Goal: Submit feedback/report problem

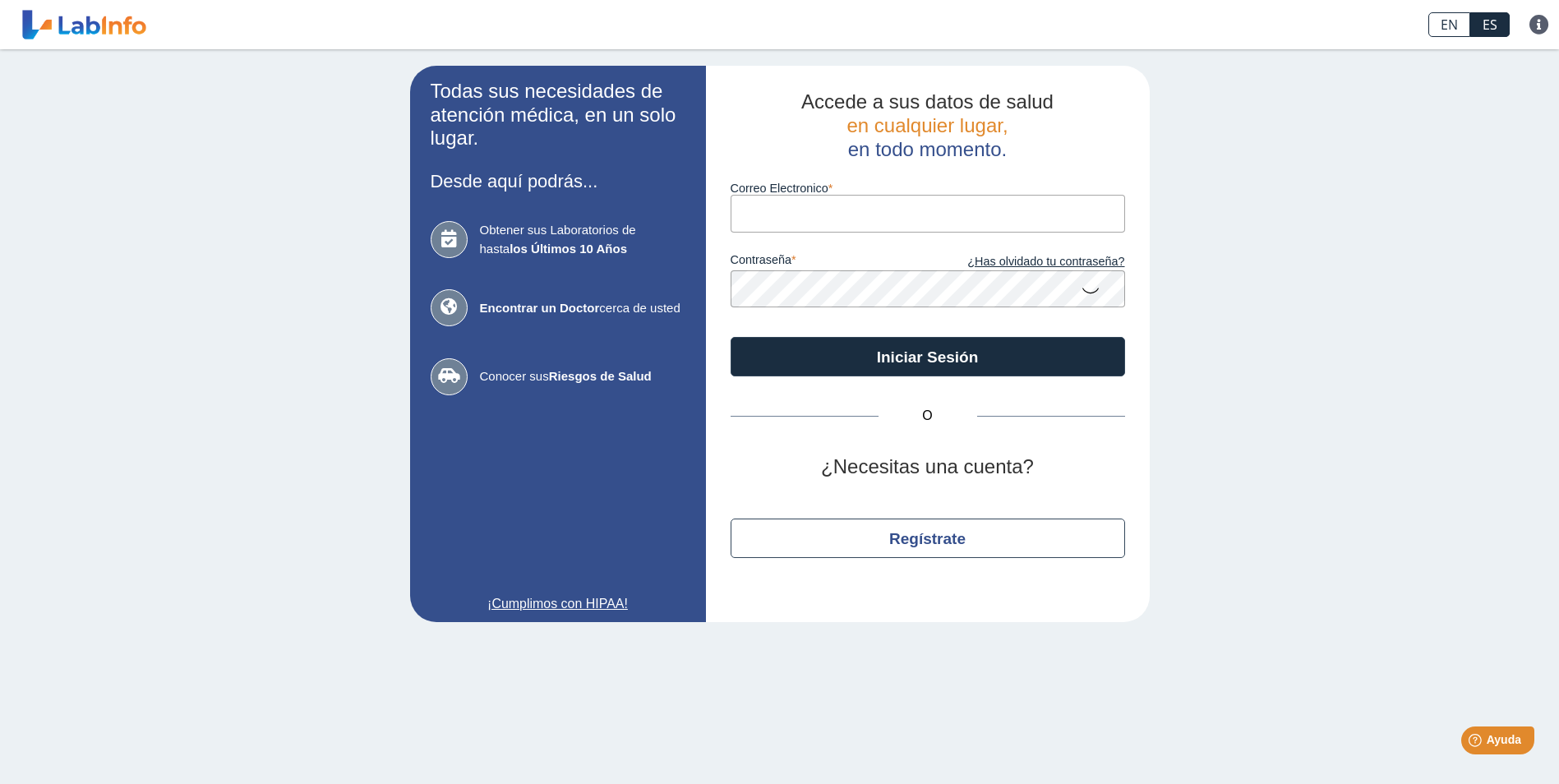
click at [759, 208] on input "Correo Electronico" at bounding box center [928, 213] width 395 height 37
type input "[EMAIL_ADDRESS][DOMAIN_NAME]"
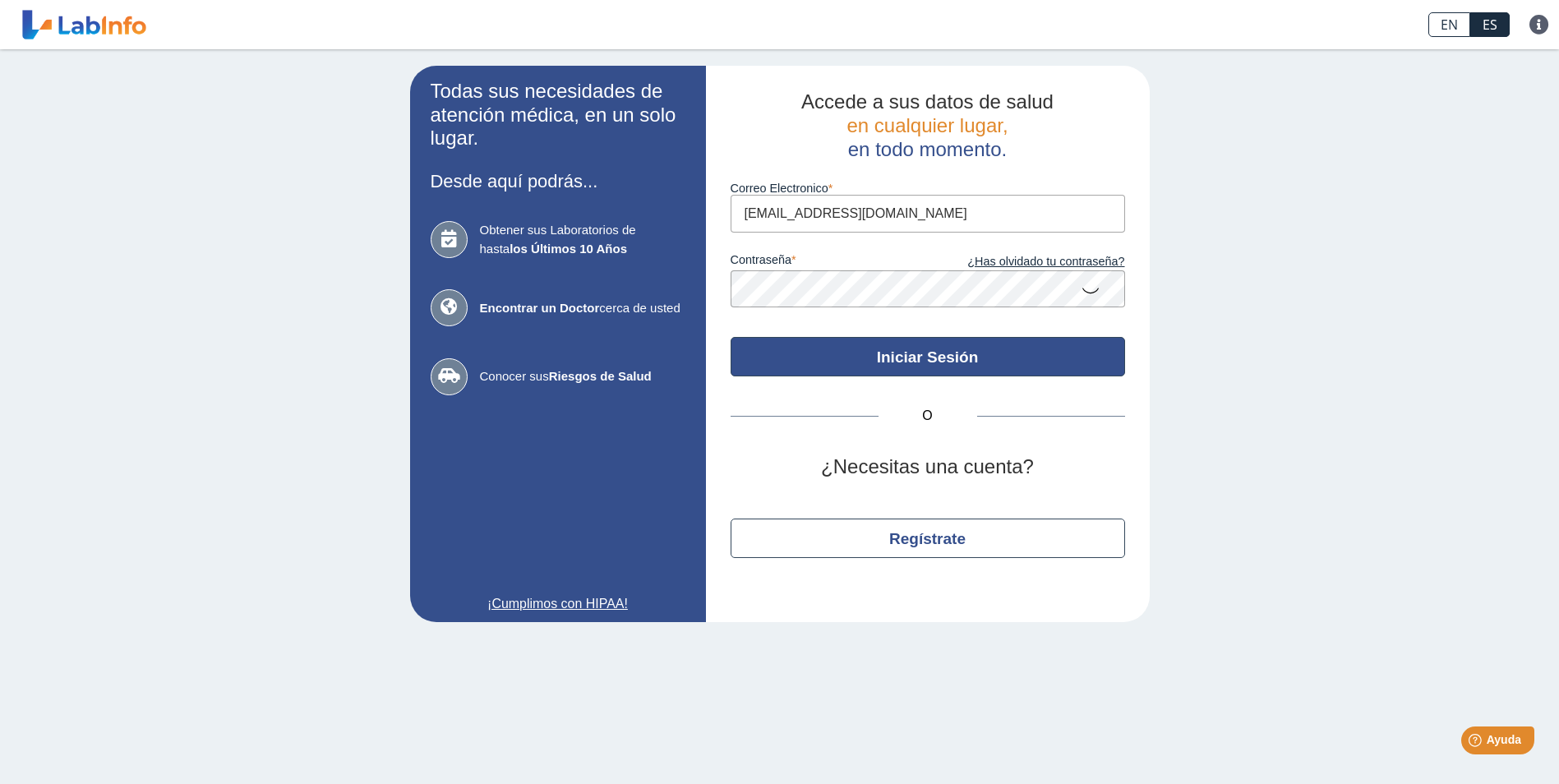
click at [864, 366] on button "Iniciar Sesión" at bounding box center [928, 357] width 395 height 39
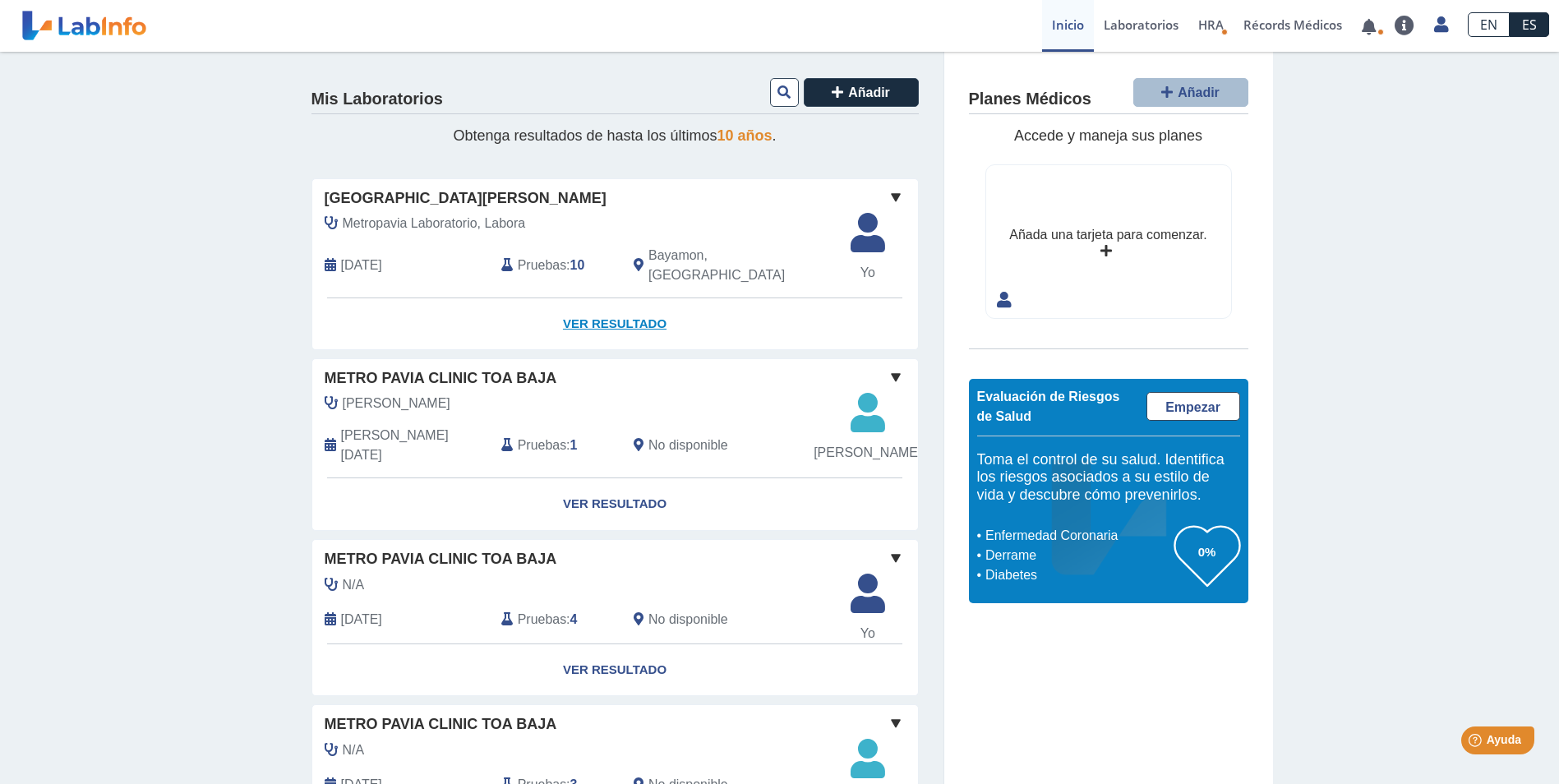
click at [585, 308] on link "Ver Resultado" at bounding box center [615, 324] width 605 height 52
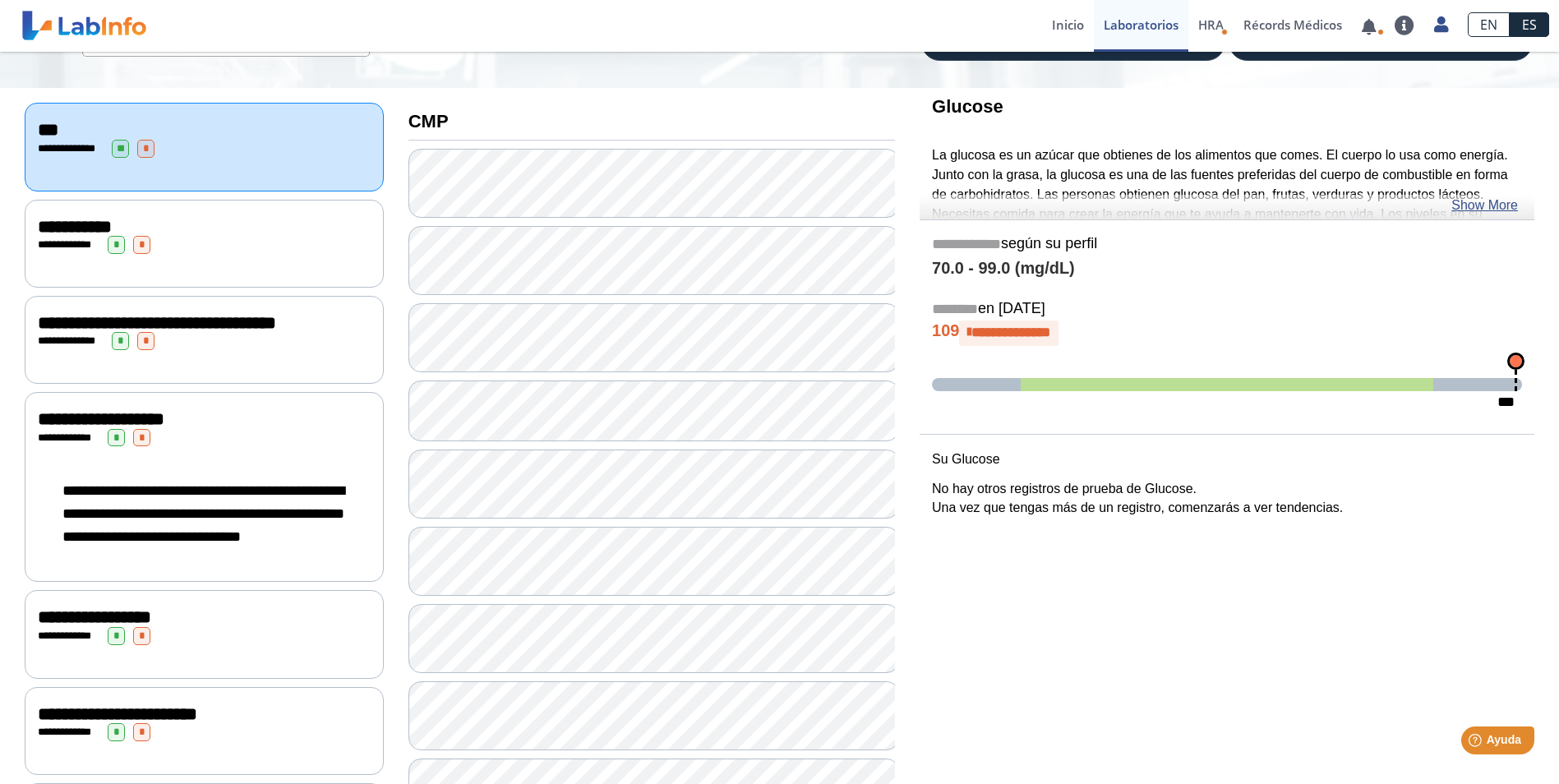
scroll to position [164, 0]
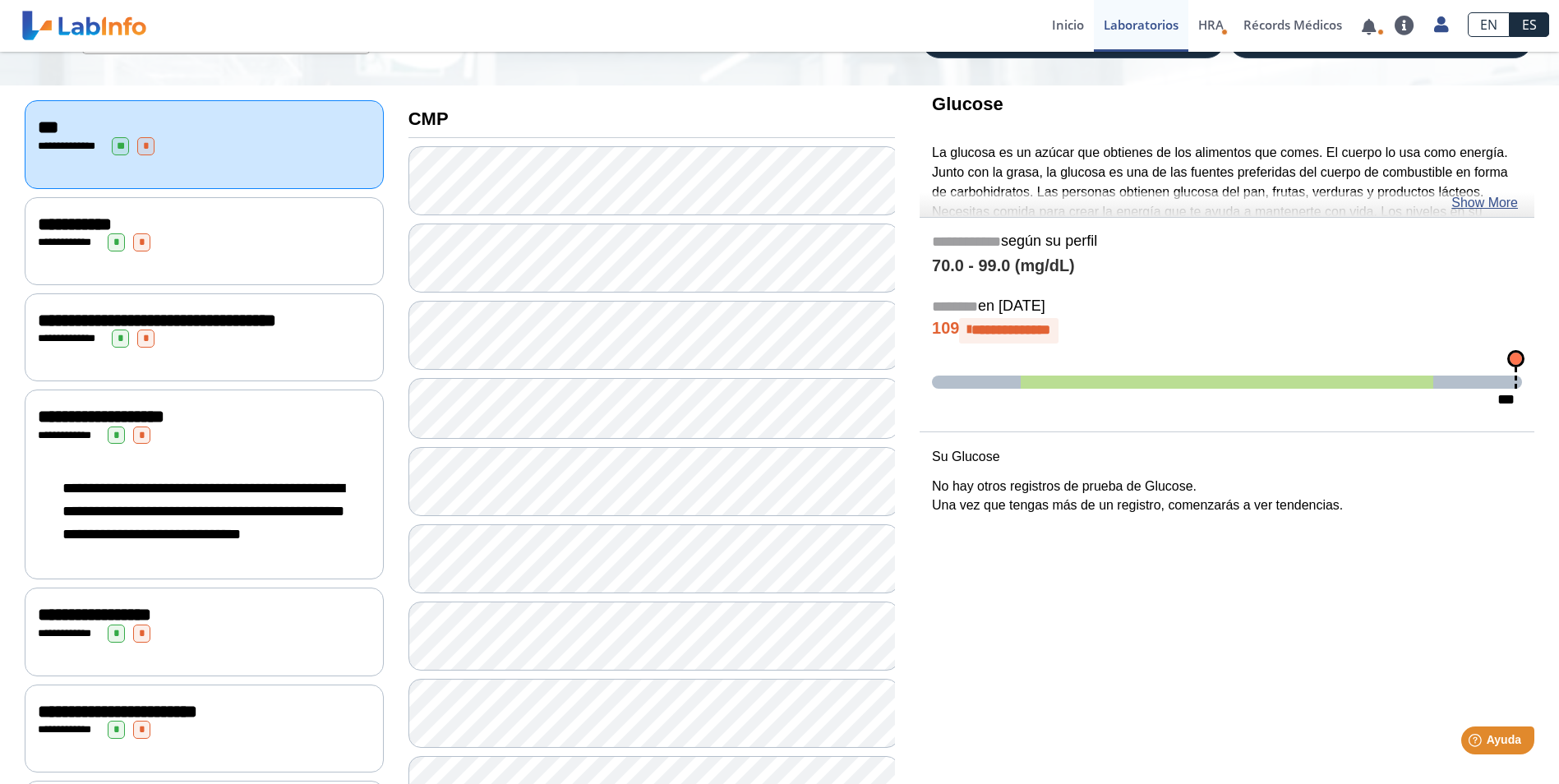
click at [306, 472] on div "**********" at bounding box center [204, 510] width 332 height 101
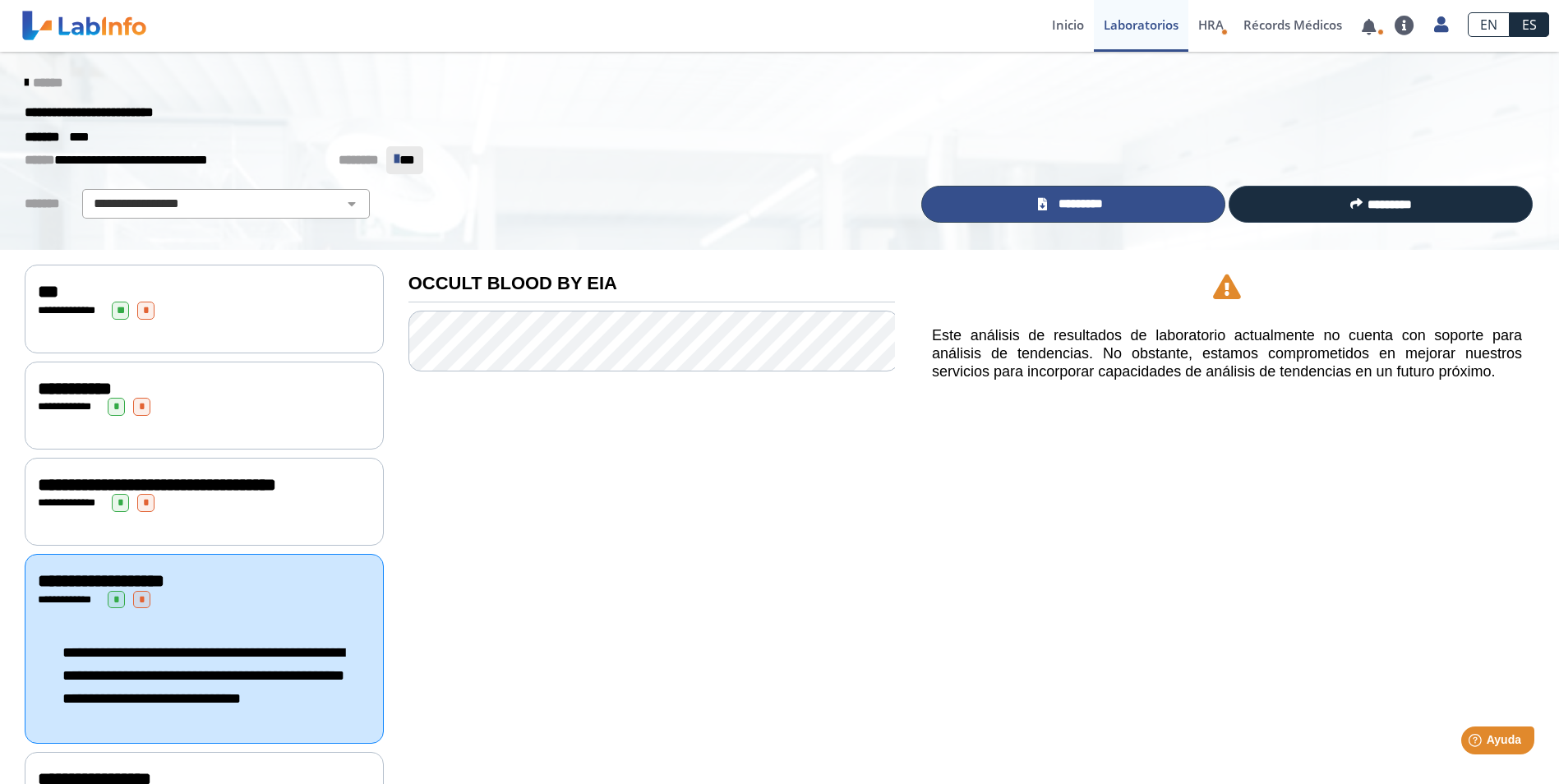
click at [1056, 202] on span "*********" at bounding box center [1080, 204] width 57 height 19
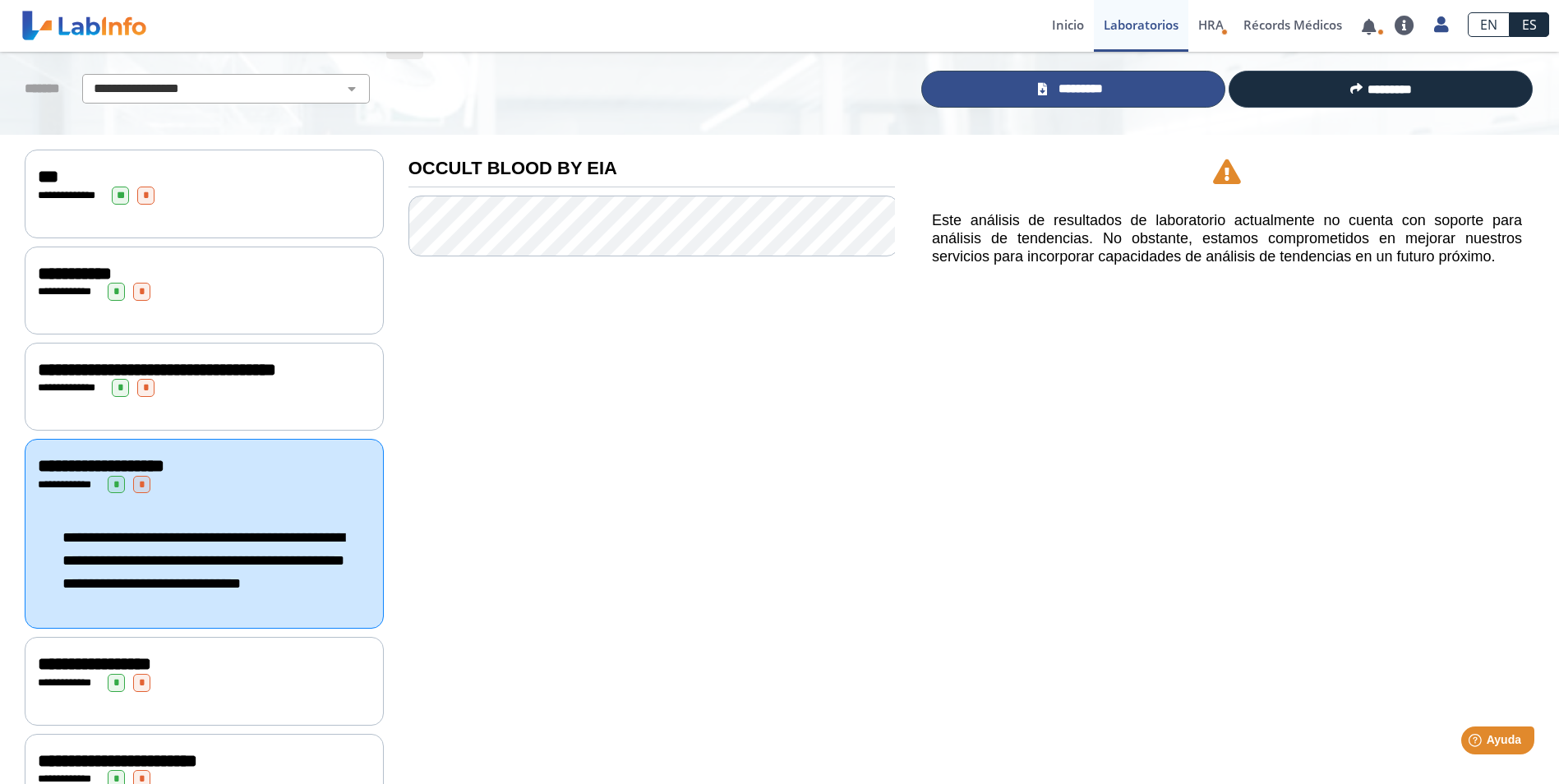
scroll to position [164, 0]
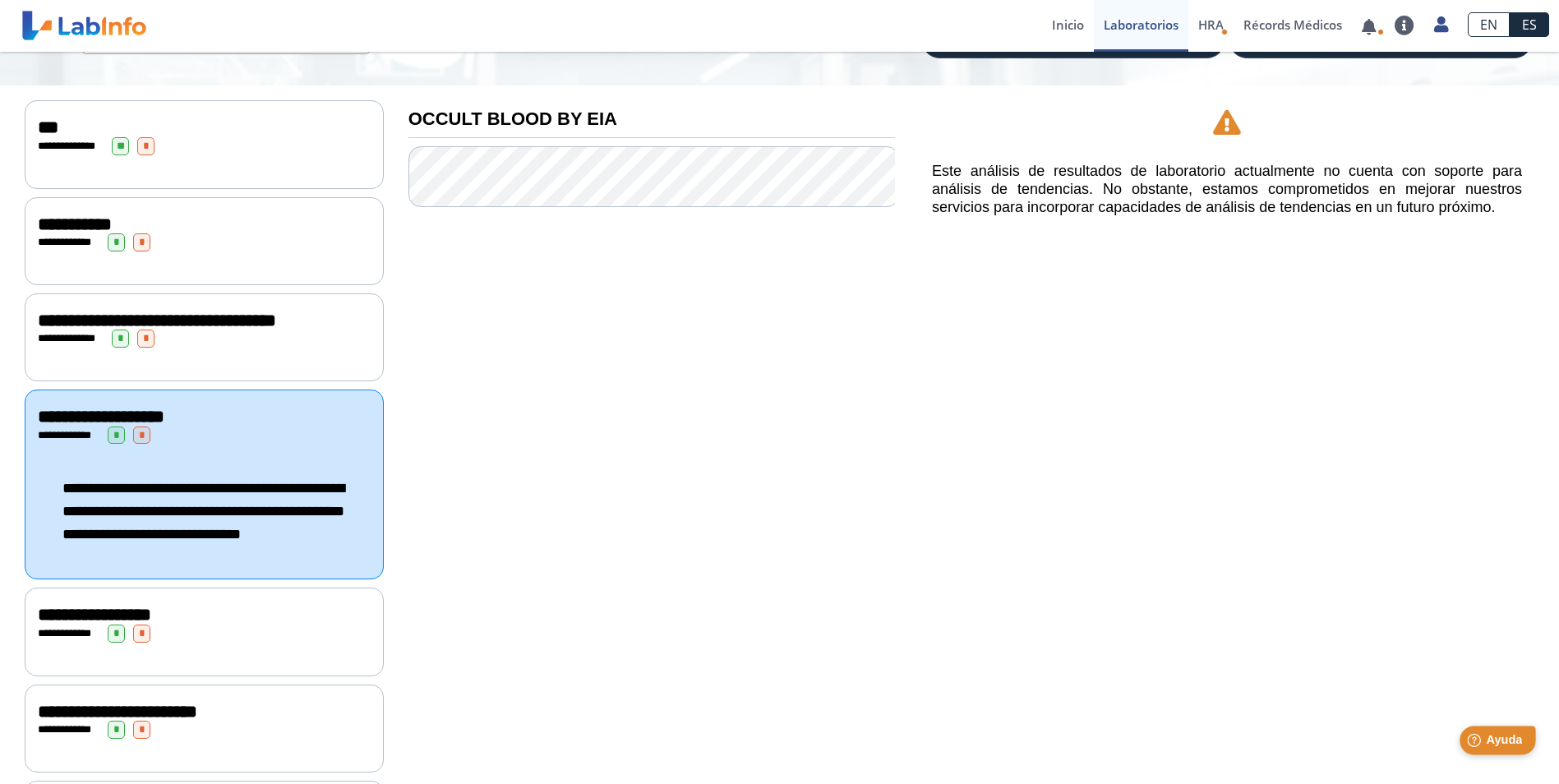
click at [1489, 733] on span "Ayuda" at bounding box center [1503, 739] width 36 height 14
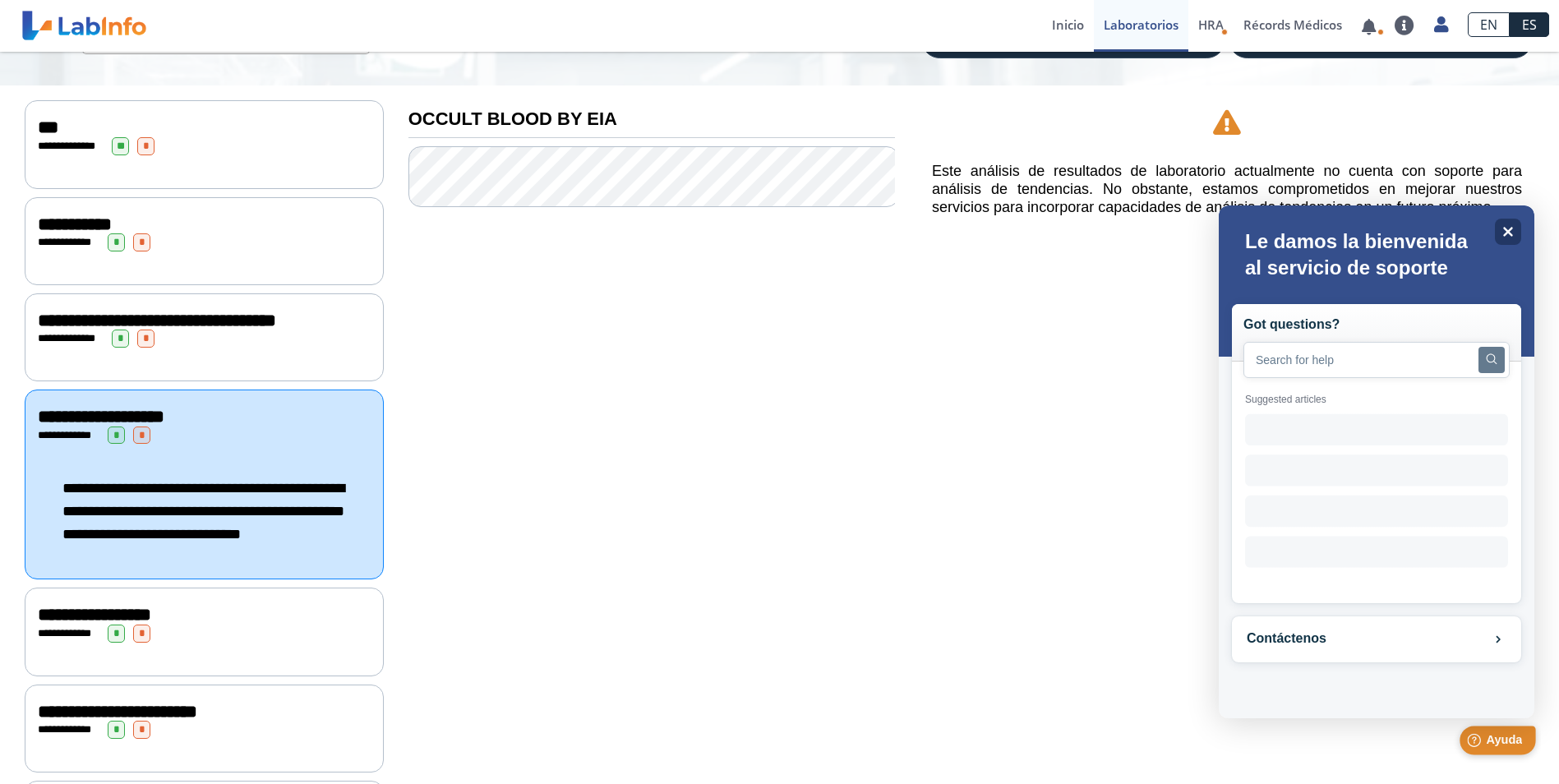
scroll to position [0, 0]
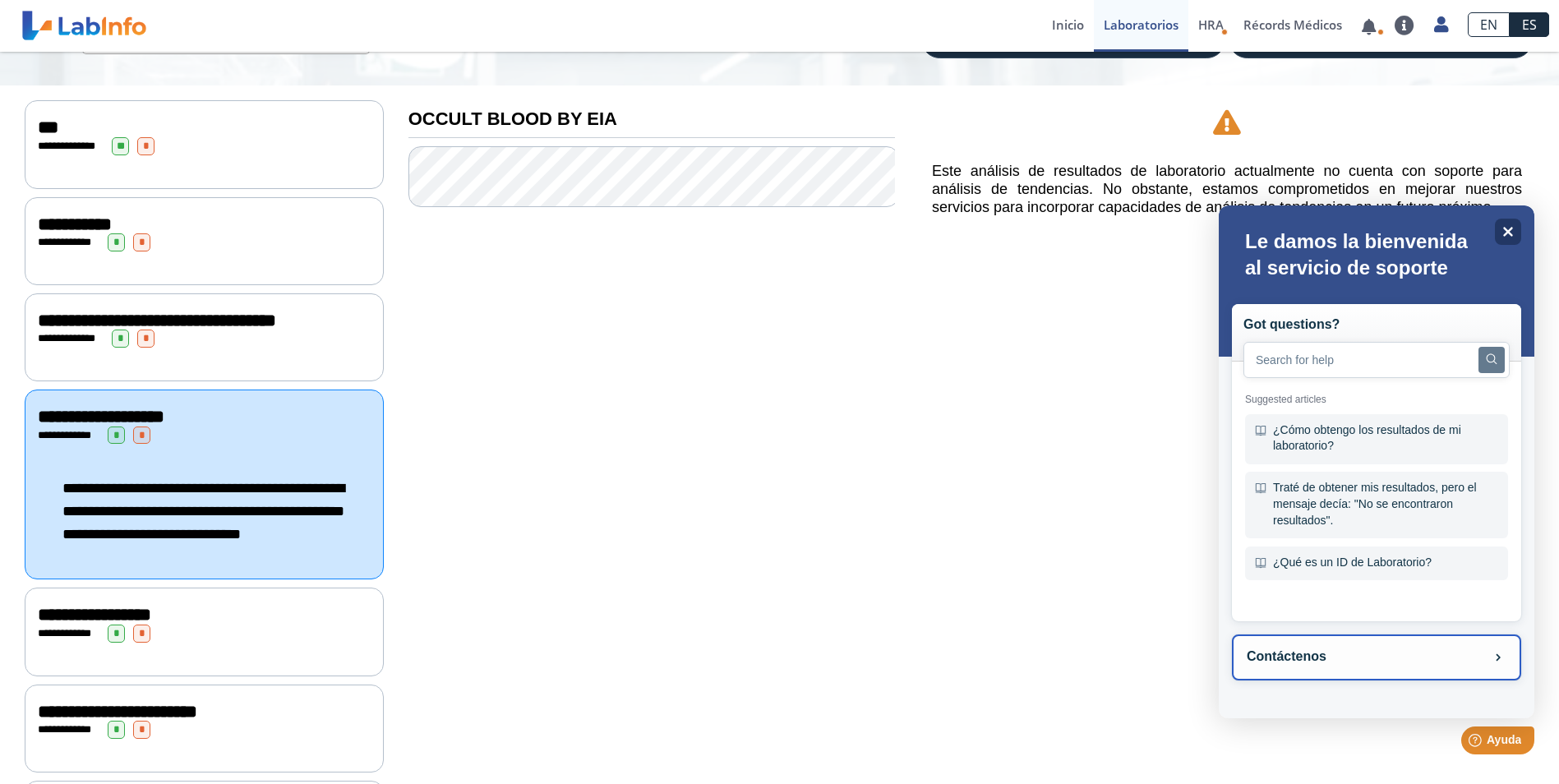
click at [1306, 662] on button "Contáctenos" at bounding box center [1376, 656] width 290 height 46
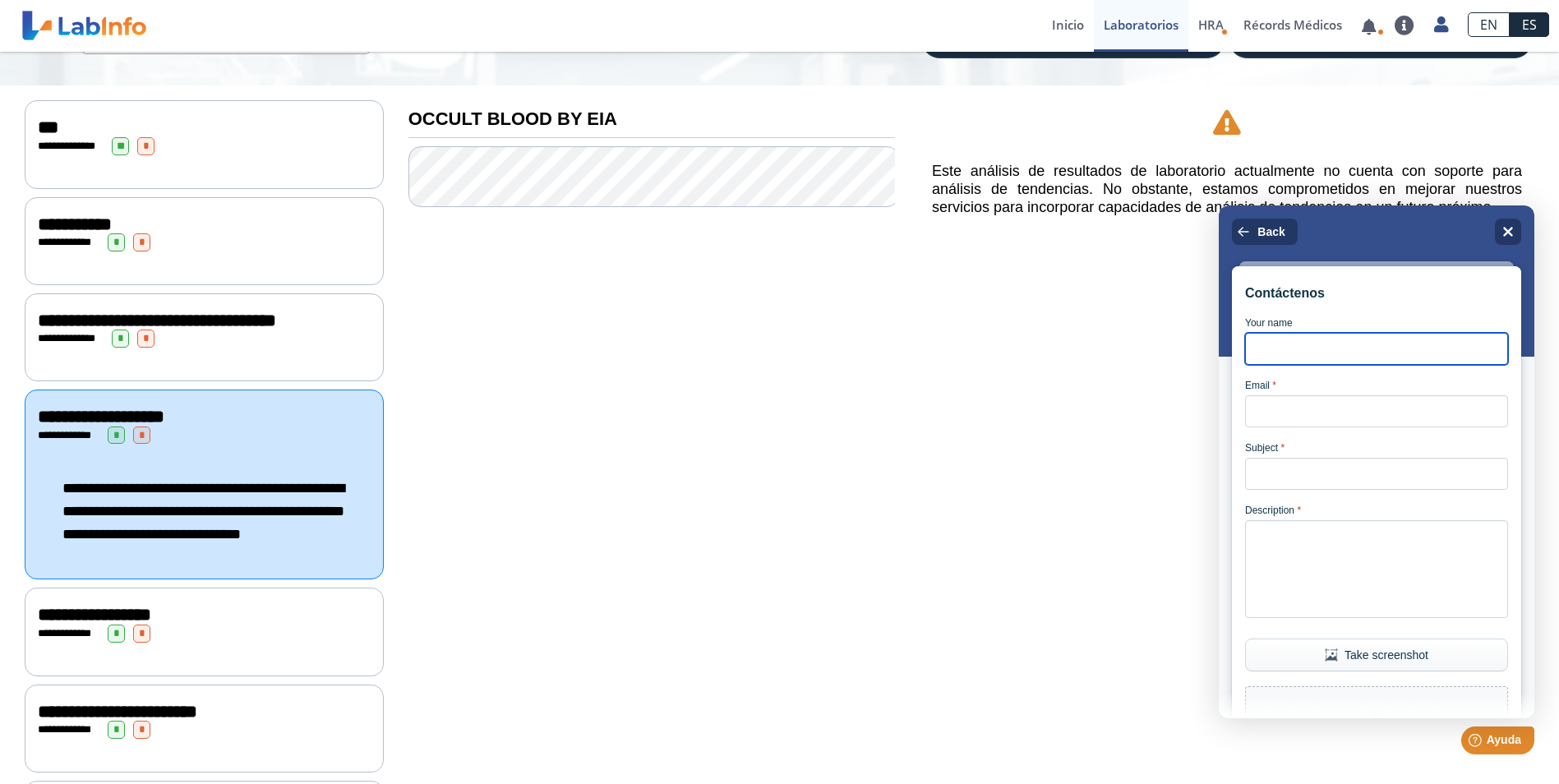
click at [1318, 365] on input "Your name" at bounding box center [1376, 348] width 263 height 32
type input "v"
type input "[PERSON_NAME]"
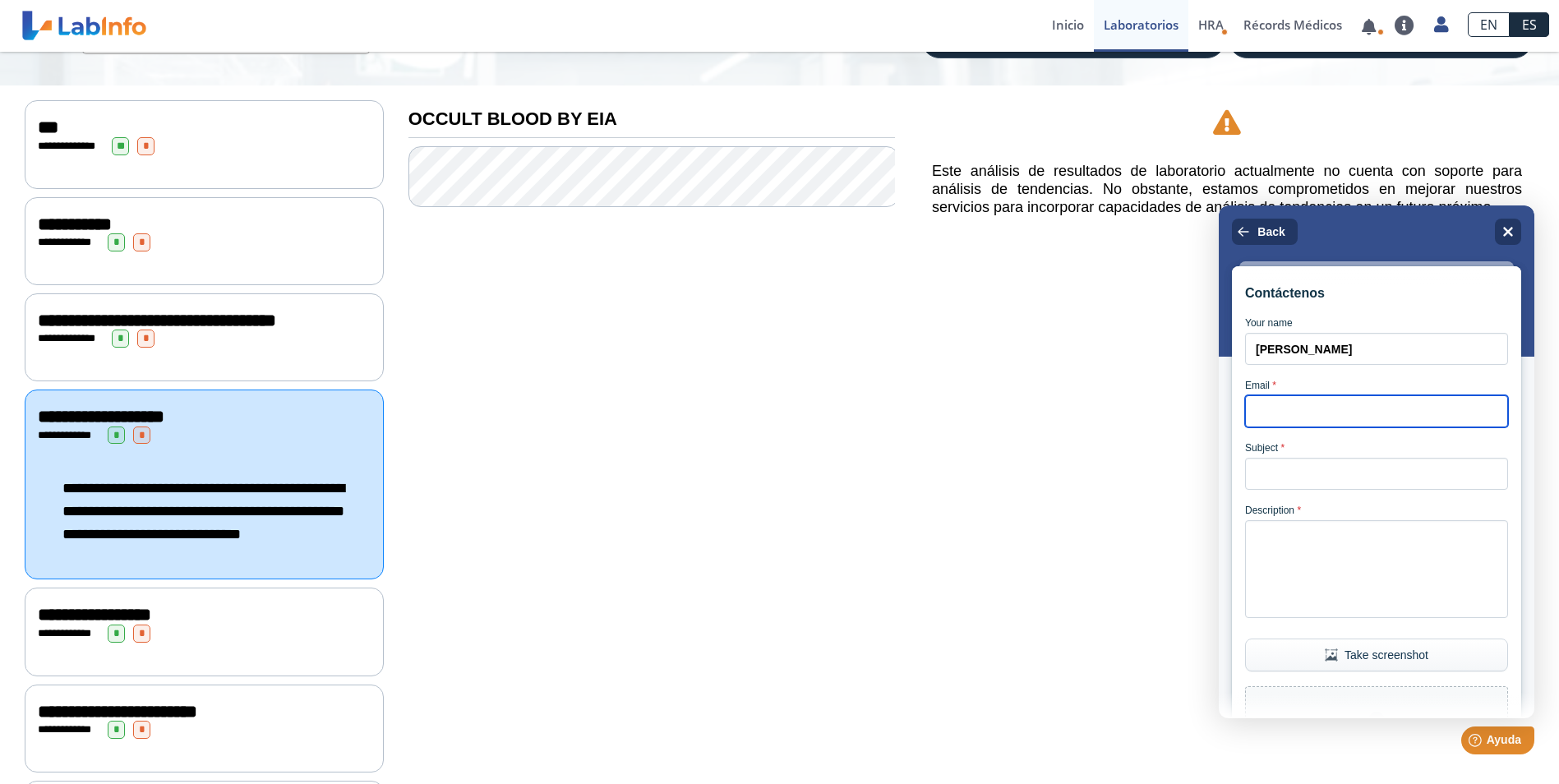
click at [1320, 420] on input "Email *" at bounding box center [1376, 411] width 263 height 32
type input "[EMAIL_ADDRESS][DOMAIN_NAME]"
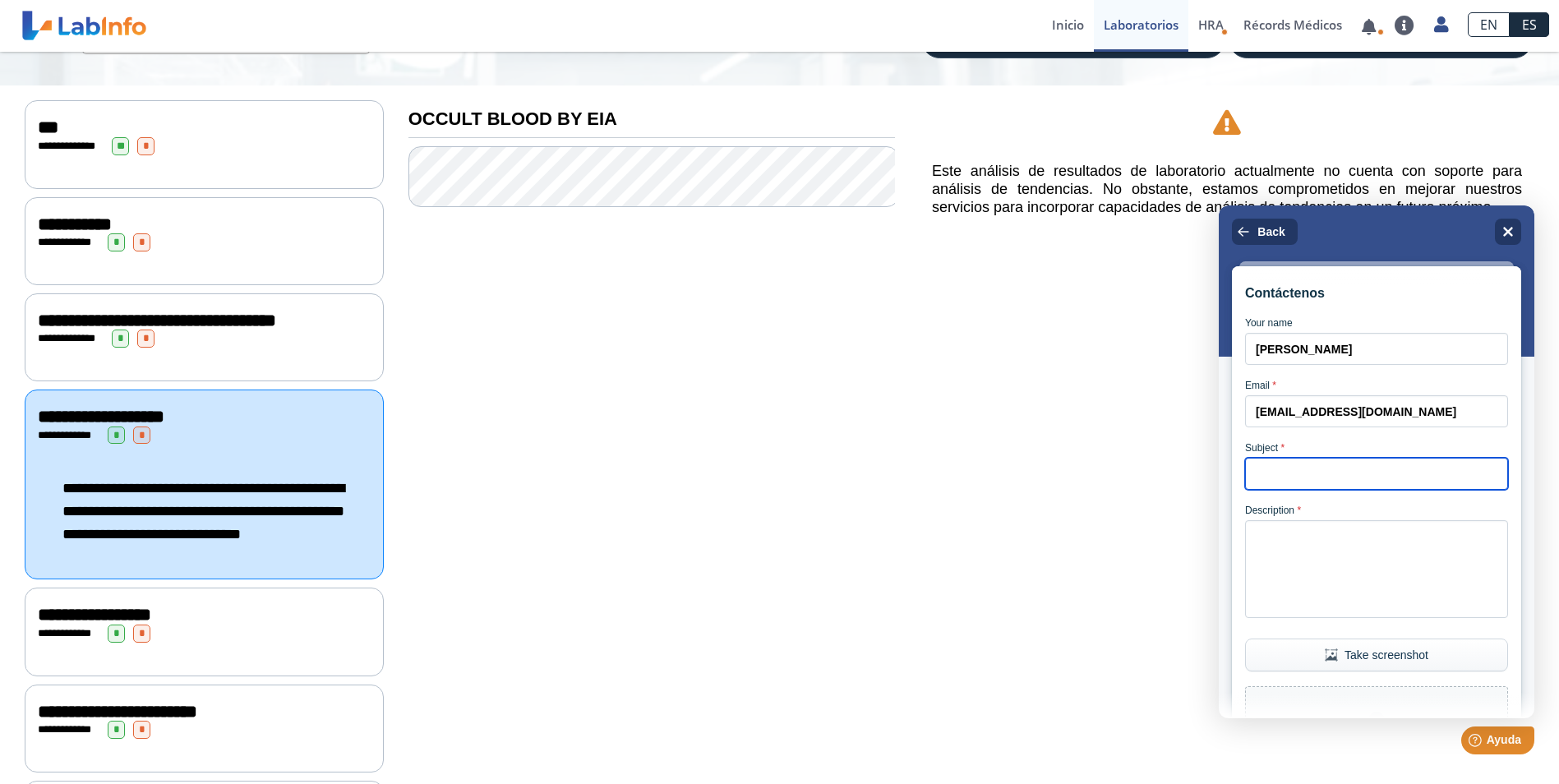
click at [1331, 472] on input "Subject *" at bounding box center [1376, 474] width 263 height 32
type input "Prueba"
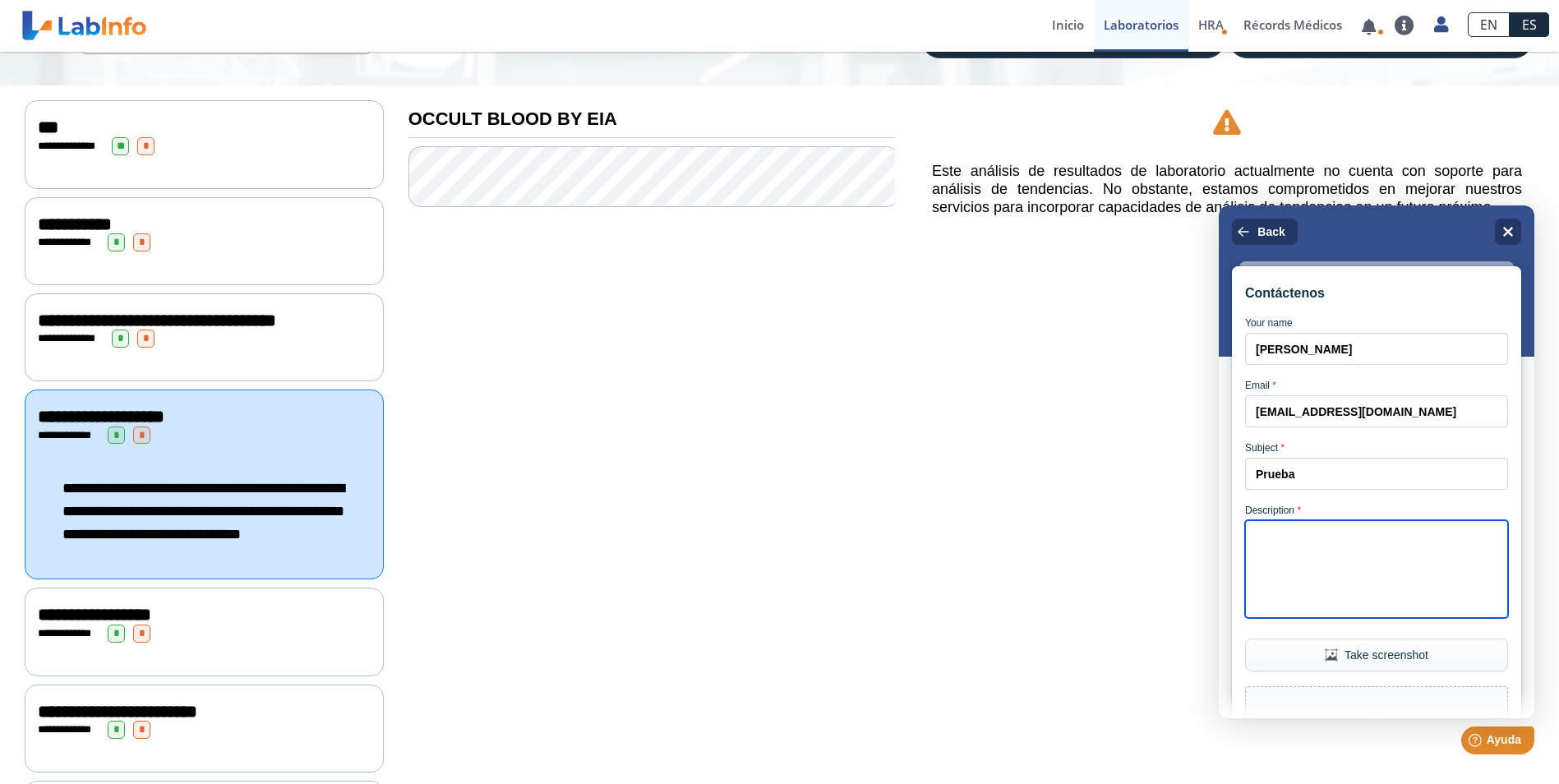
click at [1324, 548] on textarea "Description *" at bounding box center [1376, 569] width 263 height 98
type textarea "L"
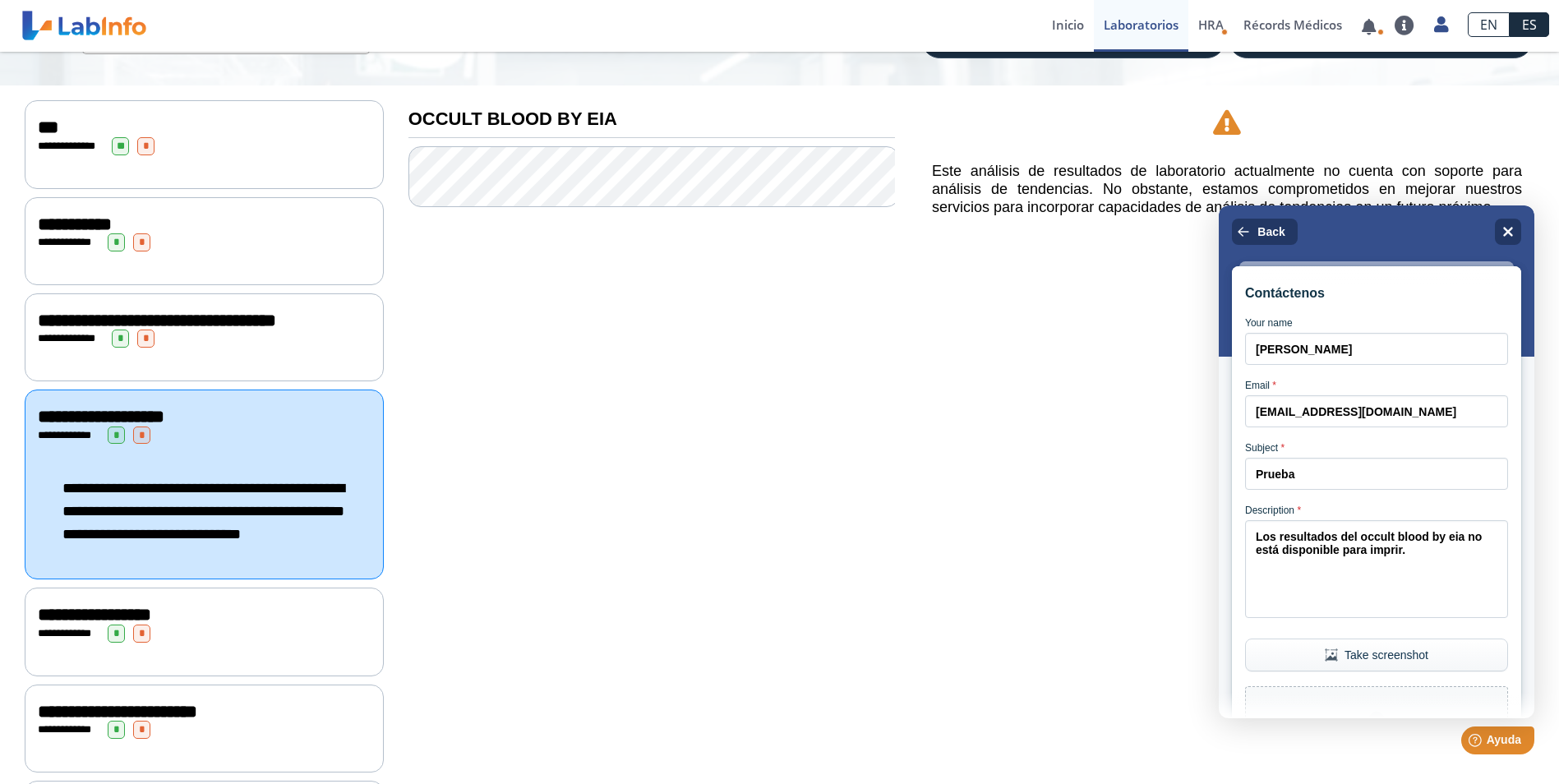
drag, startPoint x: 159, startPoint y: 356, endPoint x: 1101, endPoint y: 570, distance: 966.0
click at [1101, 570] on div "**********" at bounding box center [1227, 626] width 640 height 1080
click at [1424, 596] on textarea "Los resultados del occult blood by EIA no está disponible para imprimir." at bounding box center [1376, 569] width 263 height 98
type textarea "Los resultados del occult blood by EIA no está disponible para imprimir."
click at [1390, 671] on button "Take screenshot" at bounding box center [1376, 655] width 263 height 33
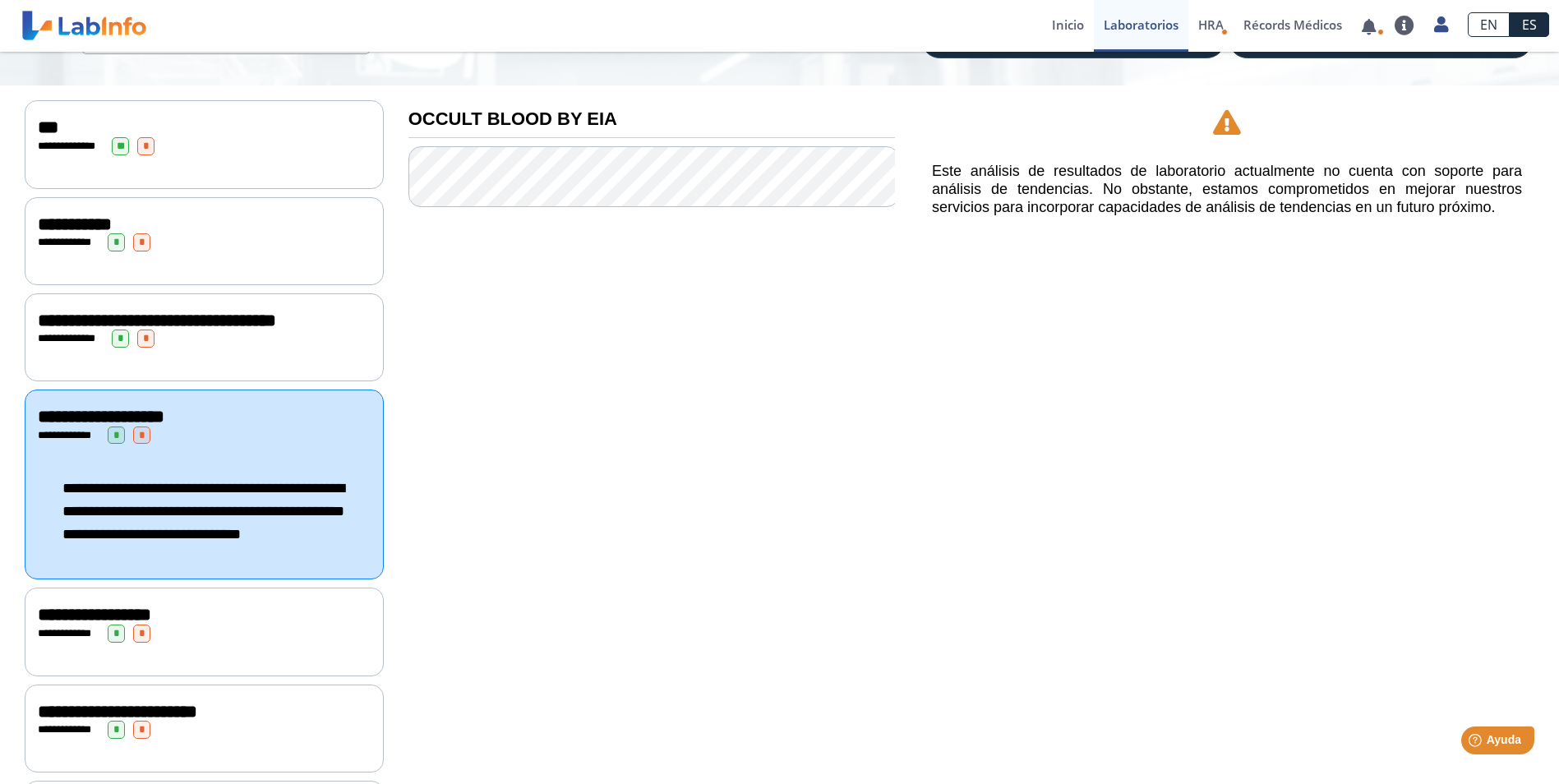
scroll to position [367, 0]
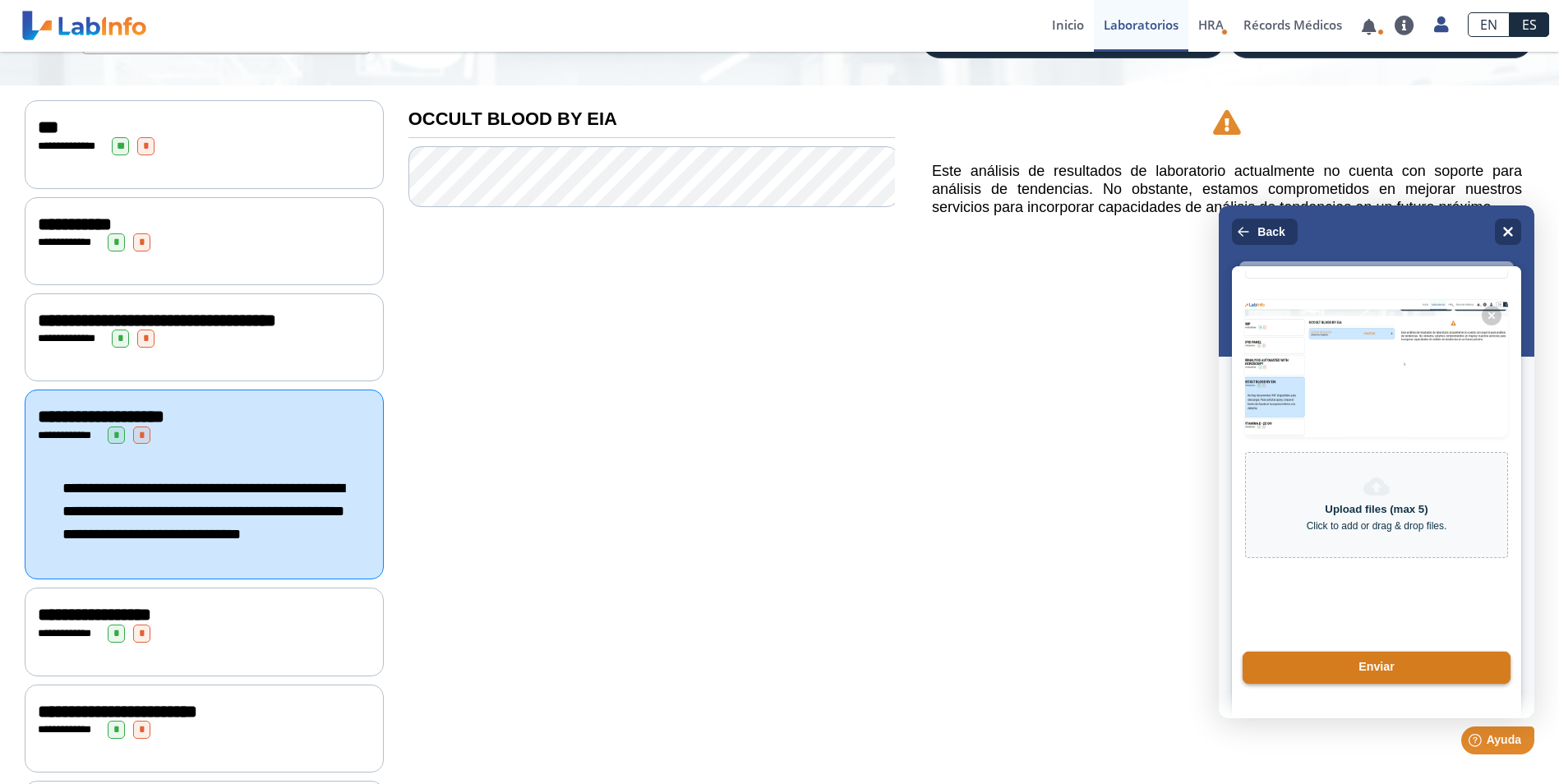
click at [1378, 669] on button "Enviar" at bounding box center [1376, 668] width 268 height 33
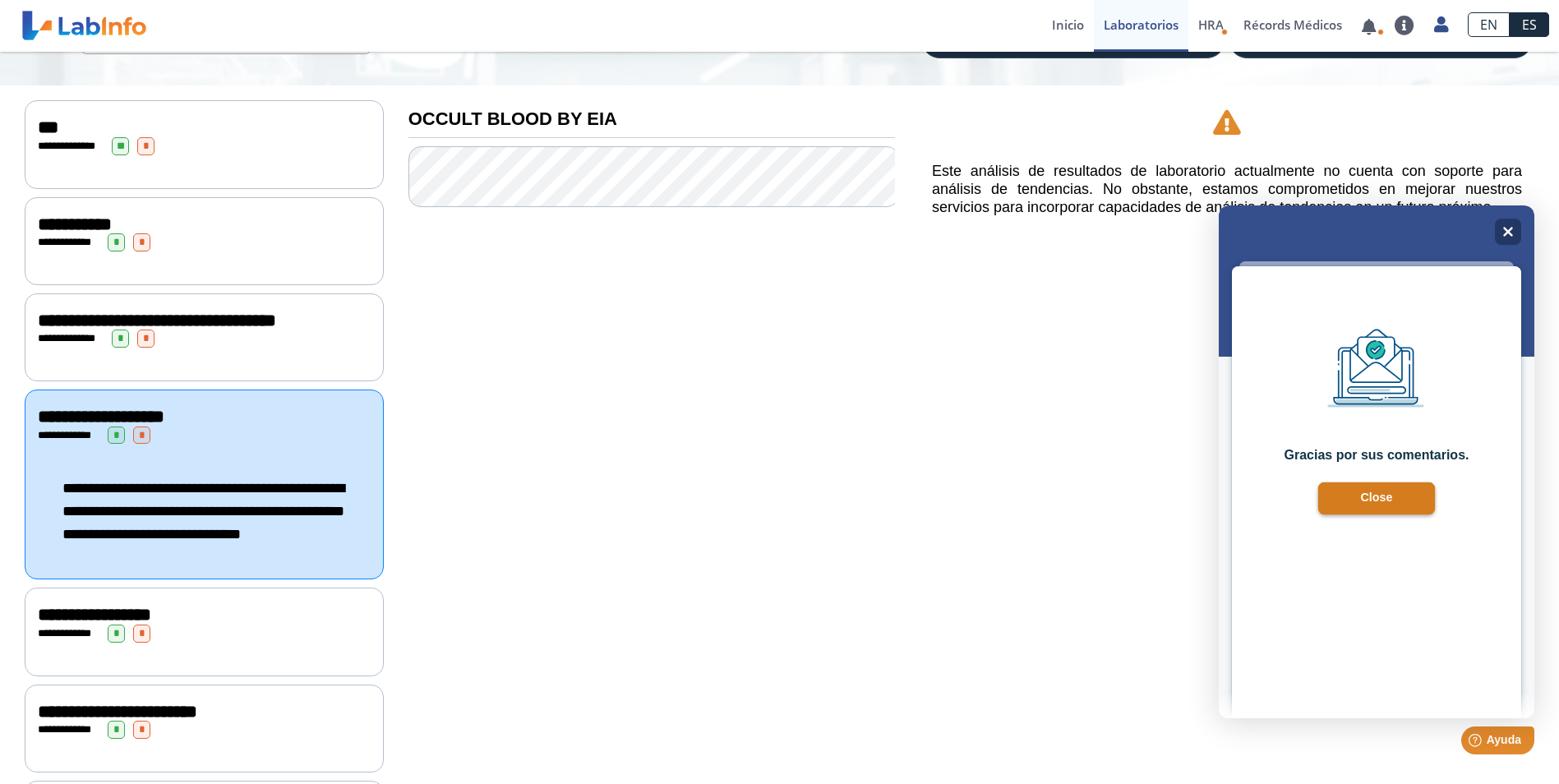
click at [1369, 493] on button "Close" at bounding box center [1376, 498] width 117 height 33
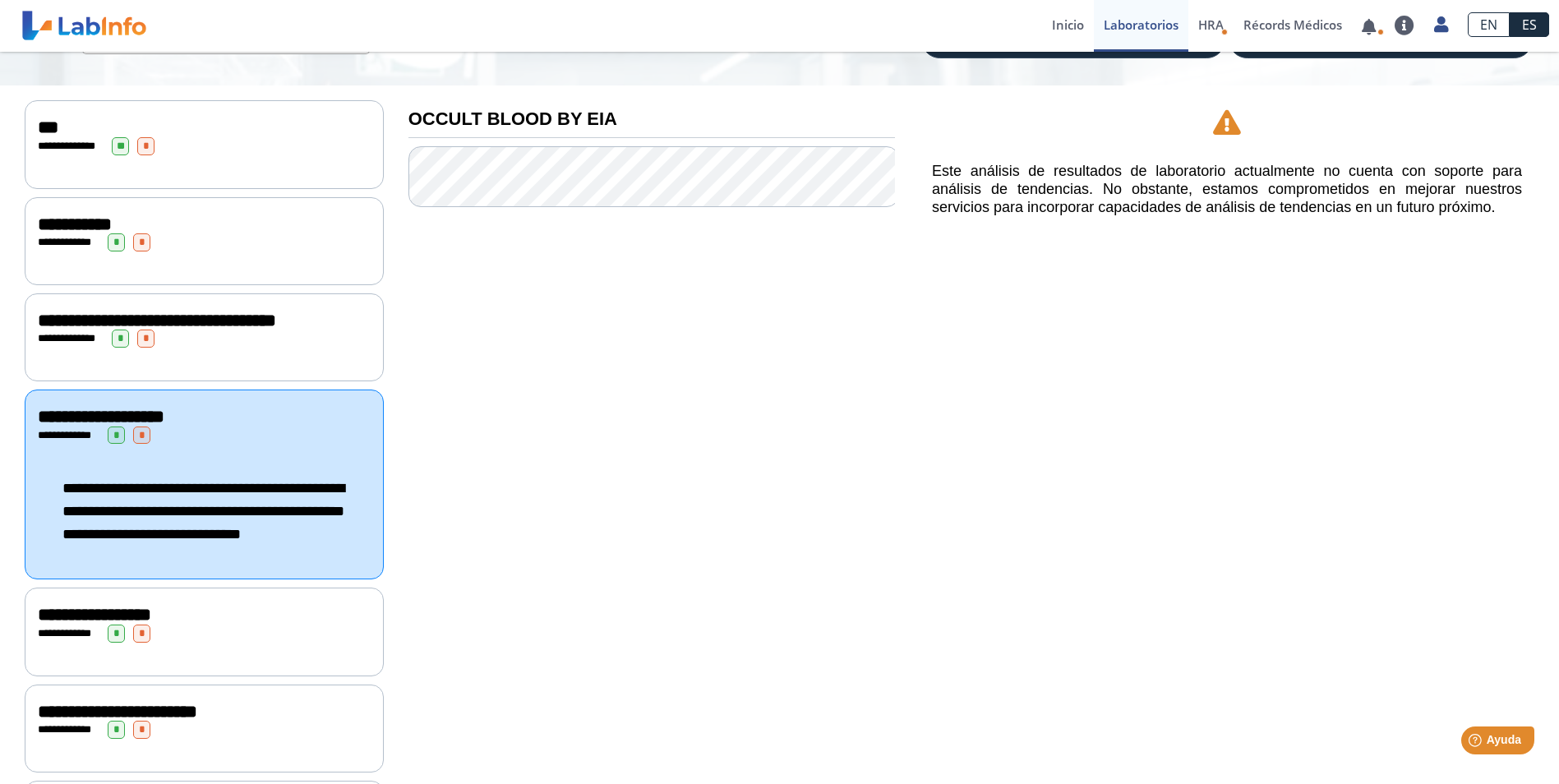
scroll to position [0, 0]
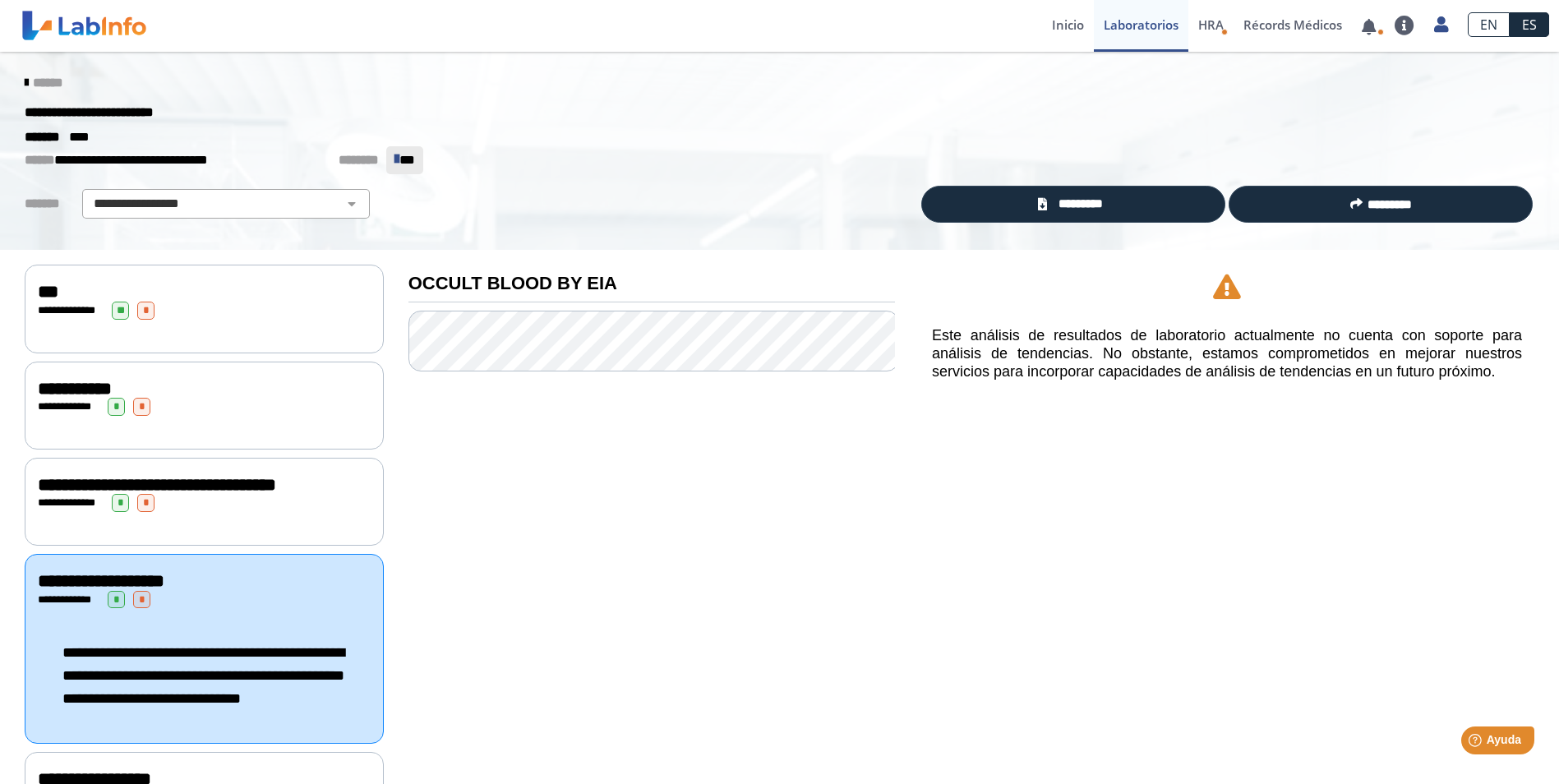
click at [323, 494] on div "**********" at bounding box center [204, 484] width 332 height 20
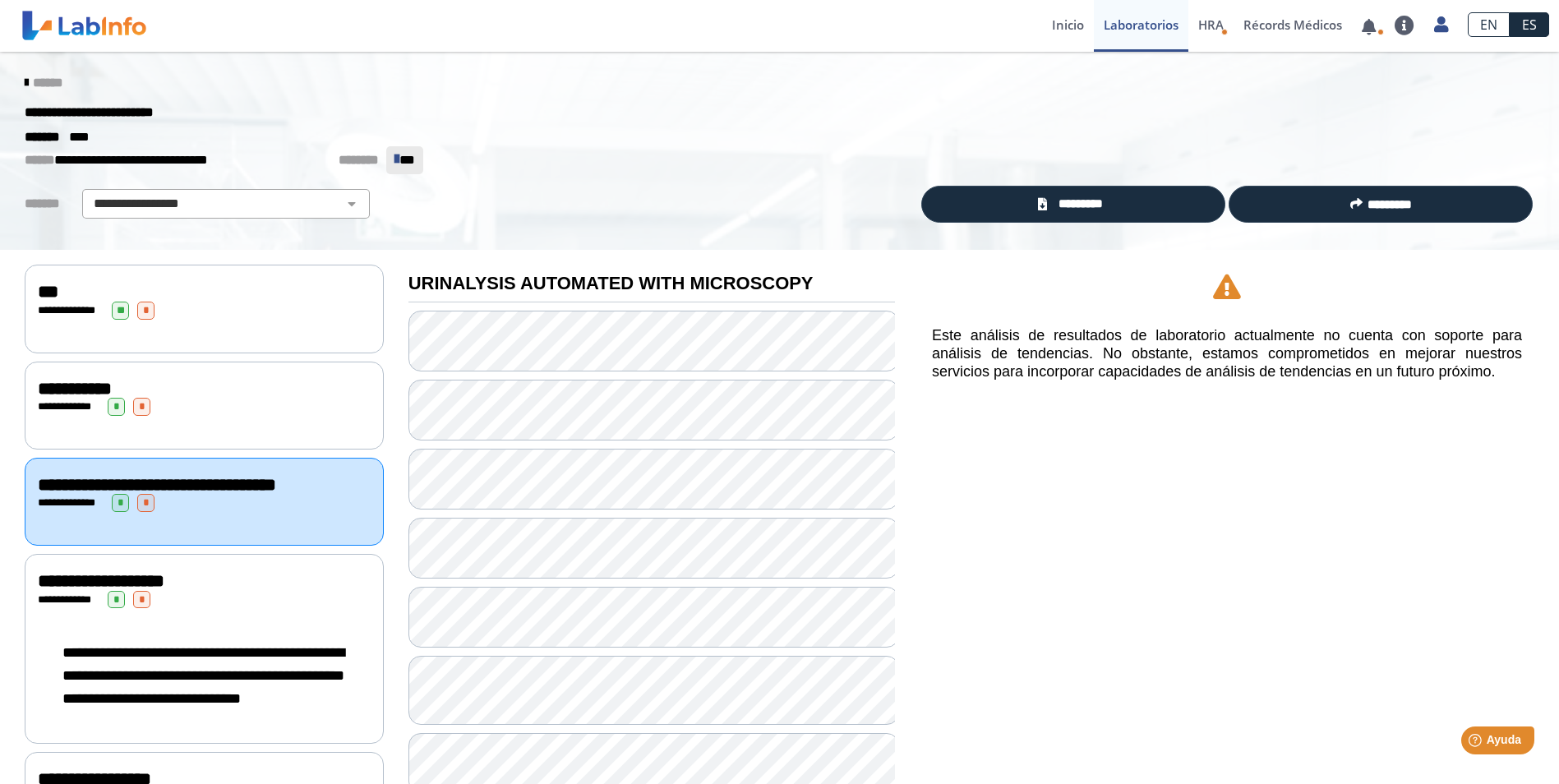
click at [305, 412] on div "**********" at bounding box center [204, 406] width 332 height 18
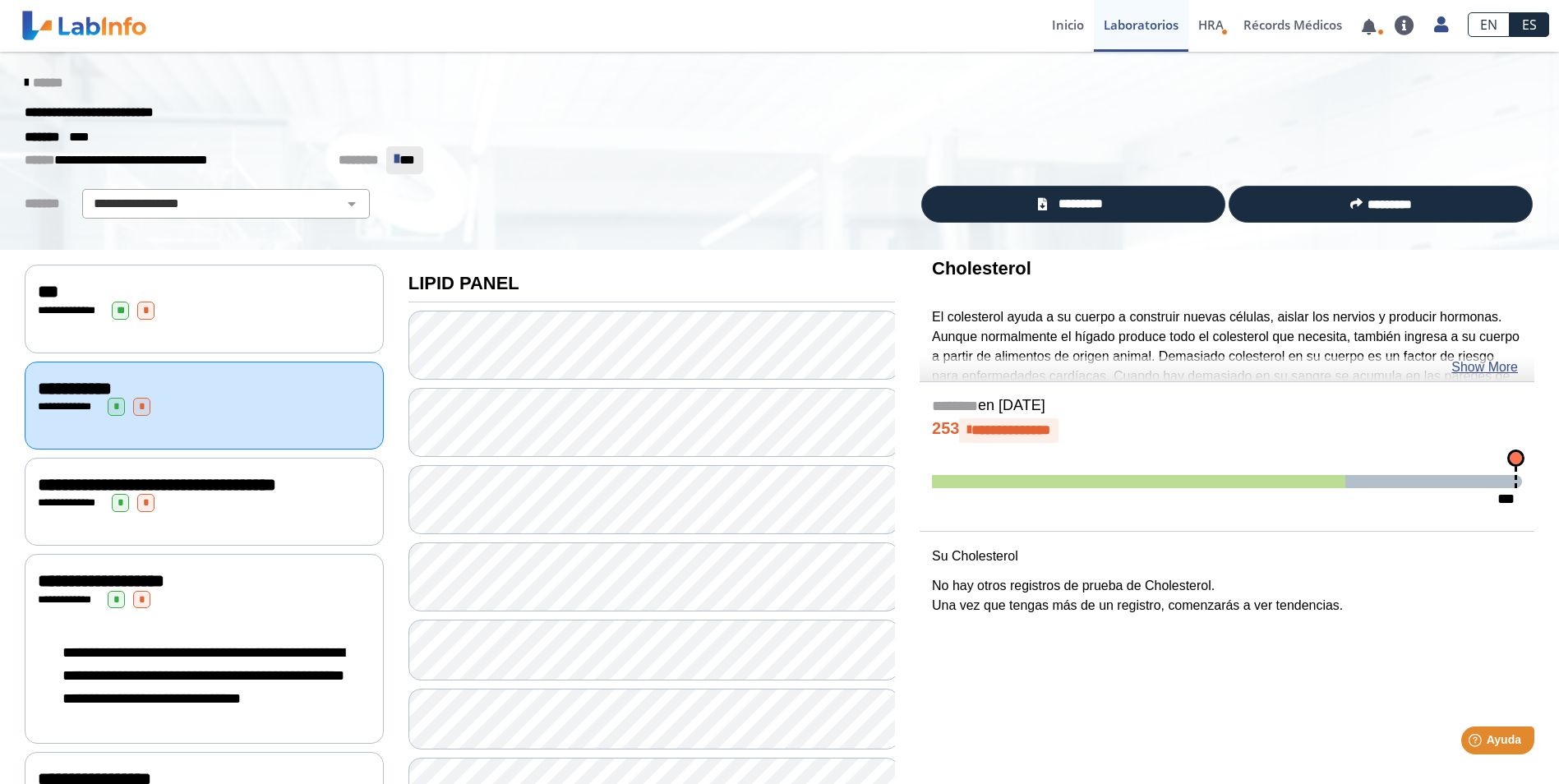
click at [284, 512] on div "**********" at bounding box center [204, 502] width 332 height 18
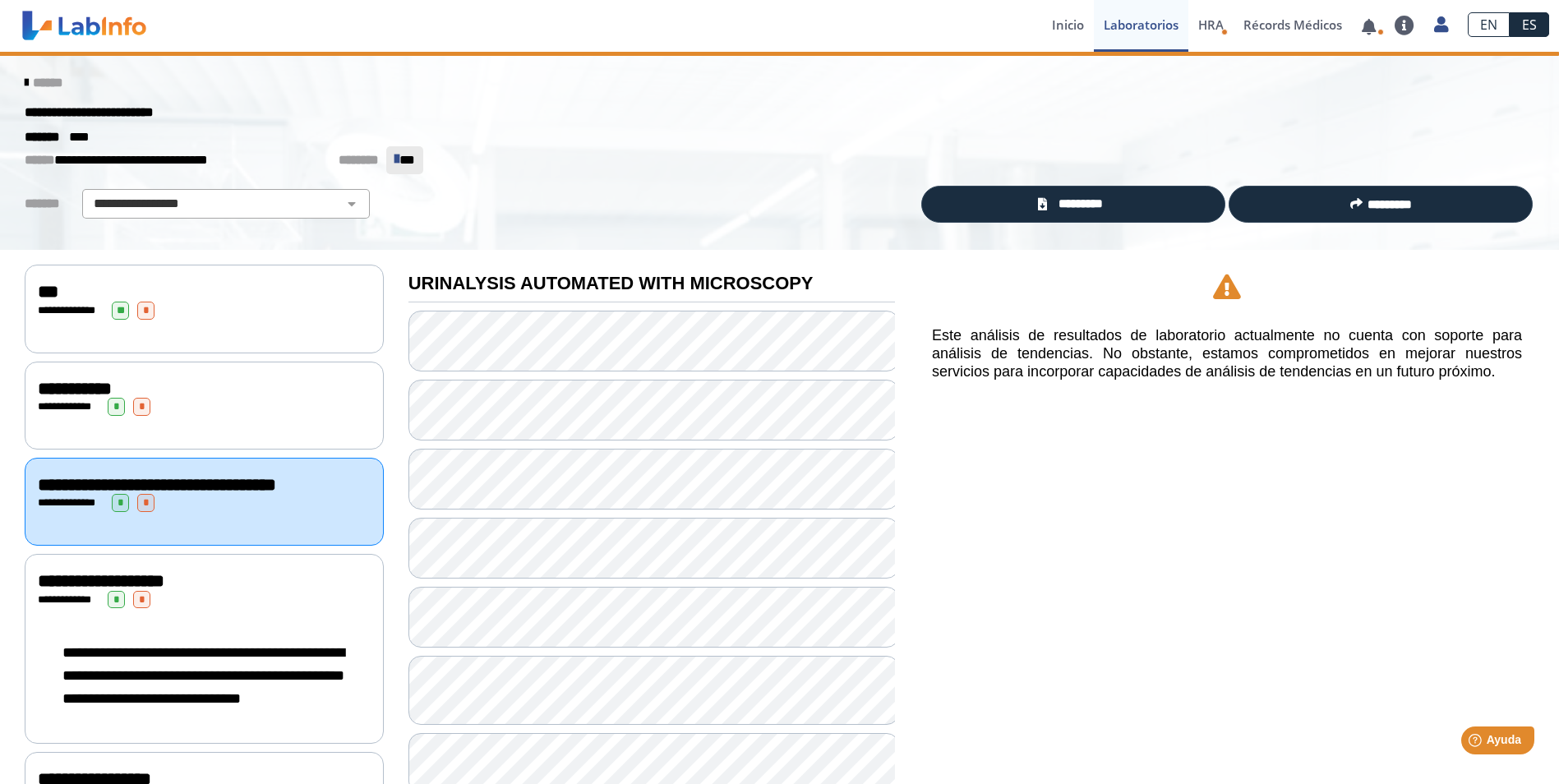
click at [273, 590] on div "**********" at bounding box center [204, 580] width 332 height 20
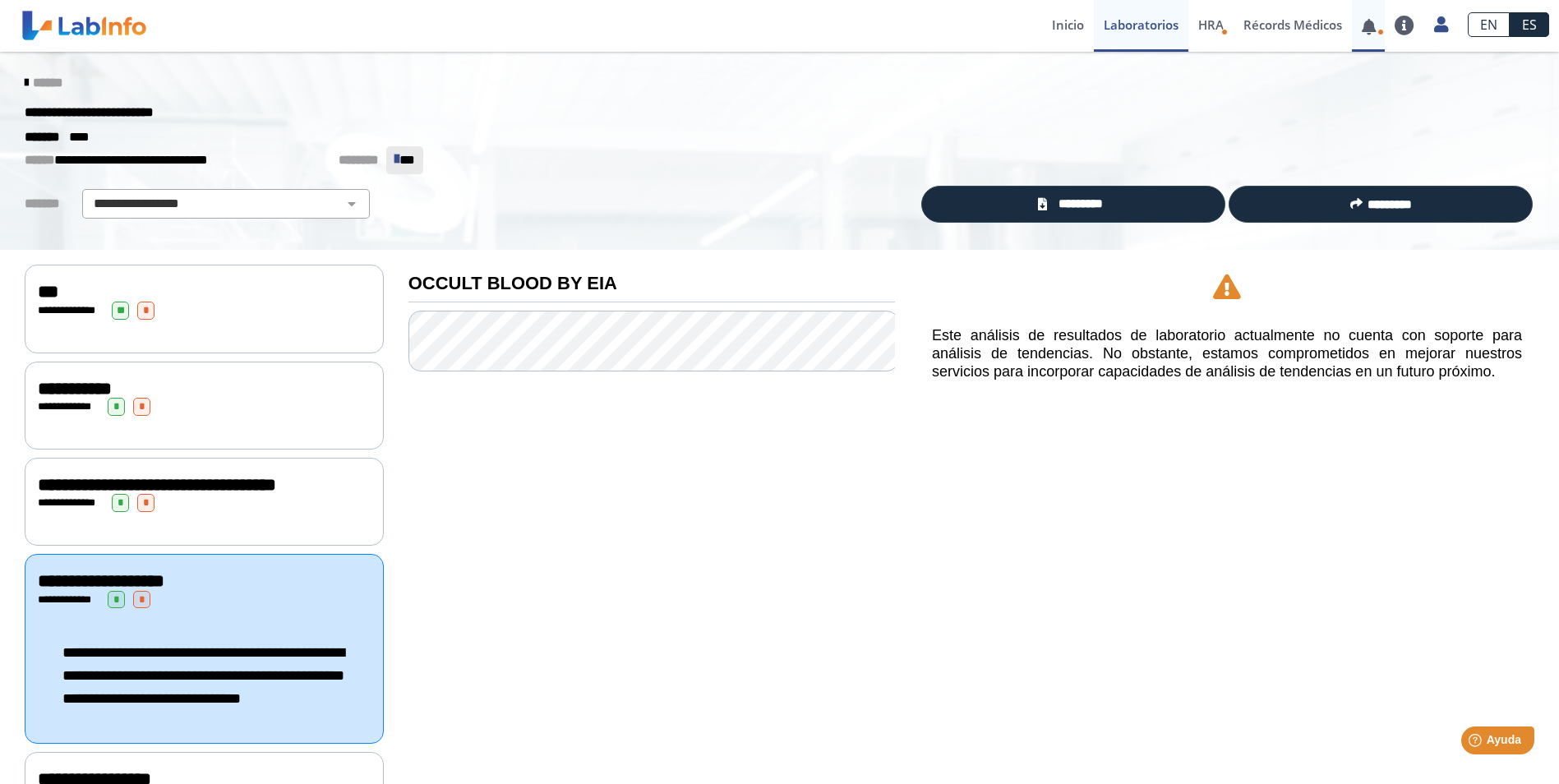
click at [1371, 32] on link at bounding box center [1369, 26] width 34 height 12
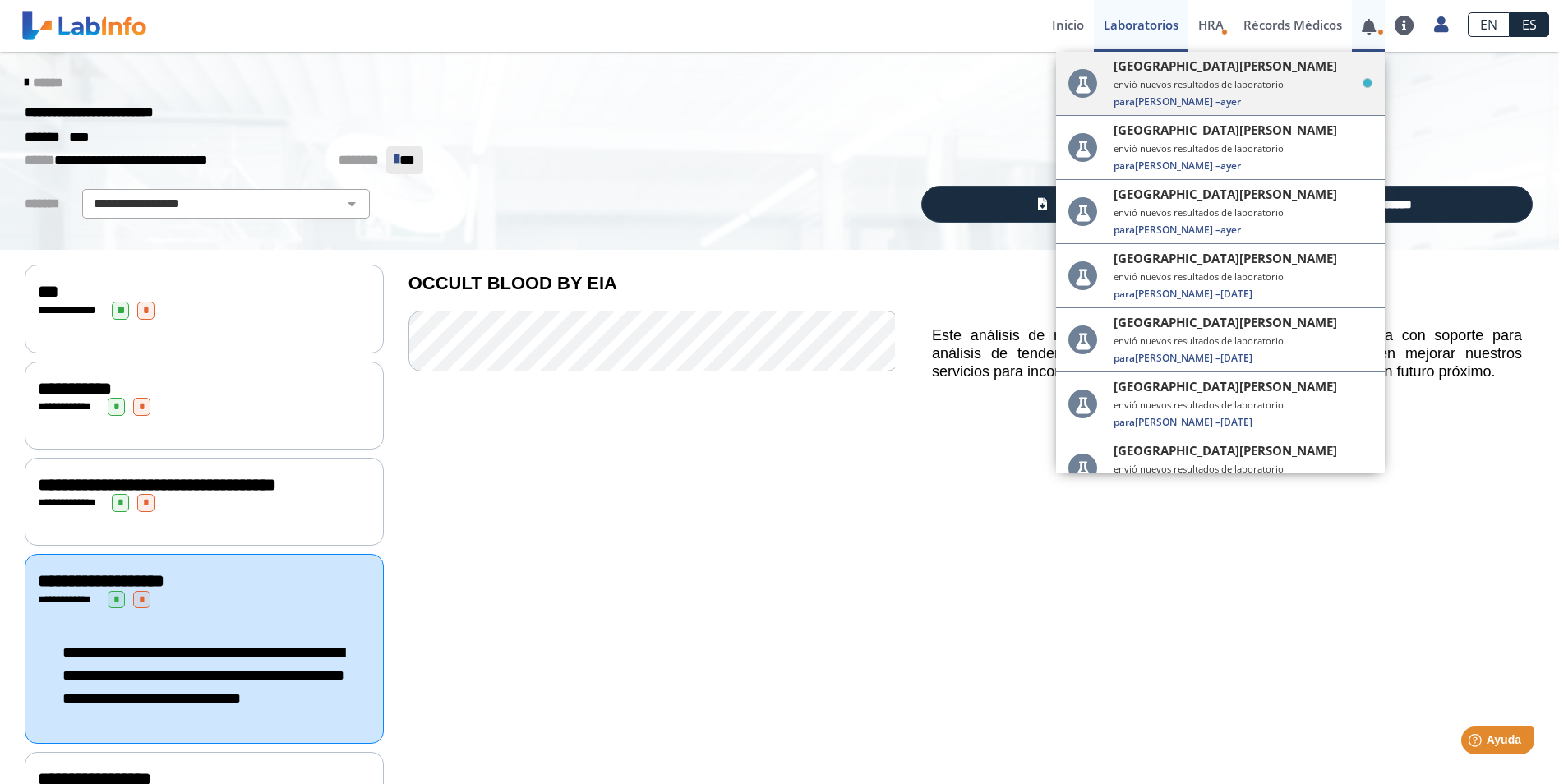
click at [1279, 89] on small "envió nuevos resultados de laboratorio" at bounding box center [1243, 84] width 259 height 12
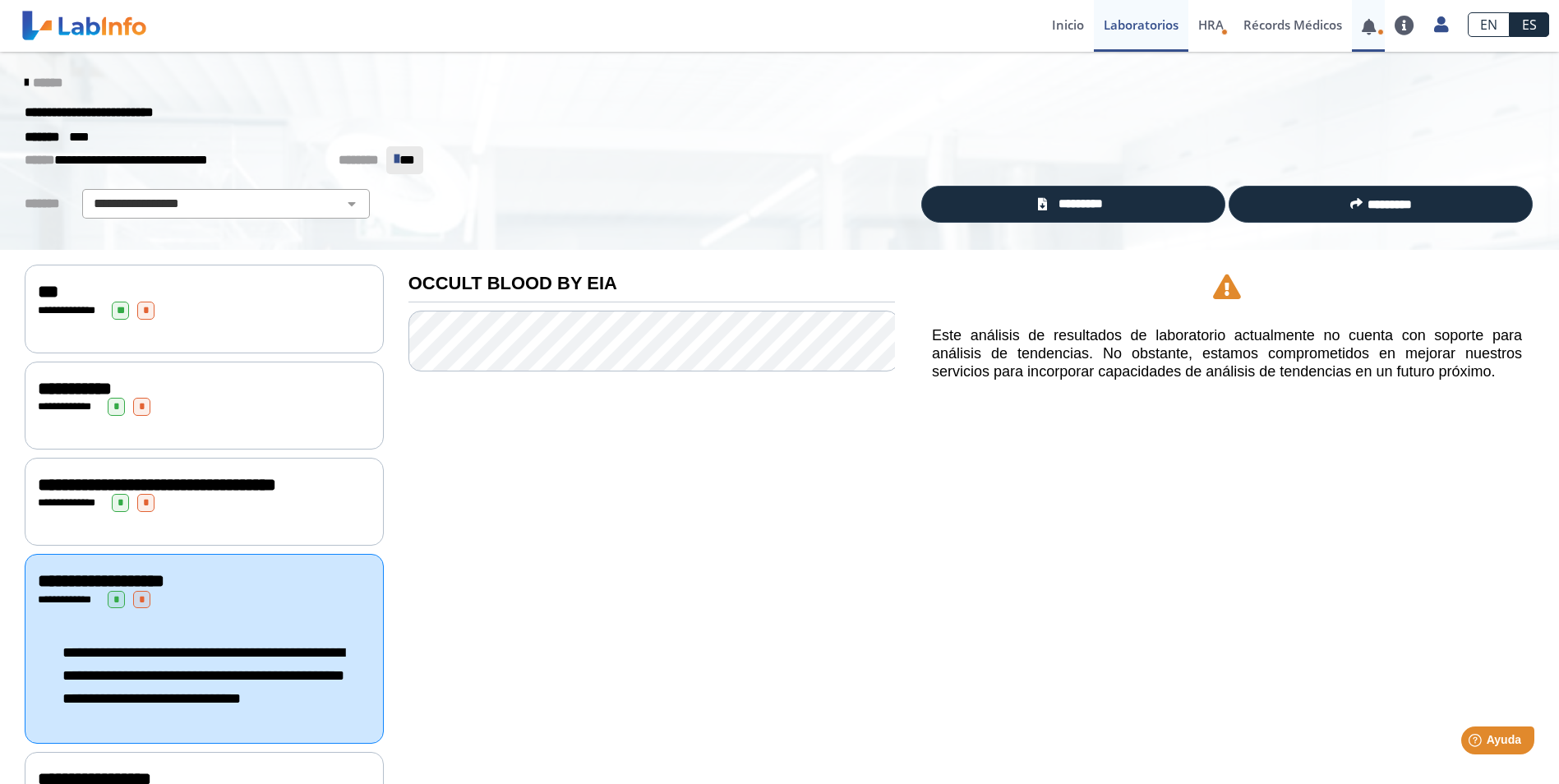
click at [1366, 26] on link at bounding box center [1369, 26] width 34 height 12
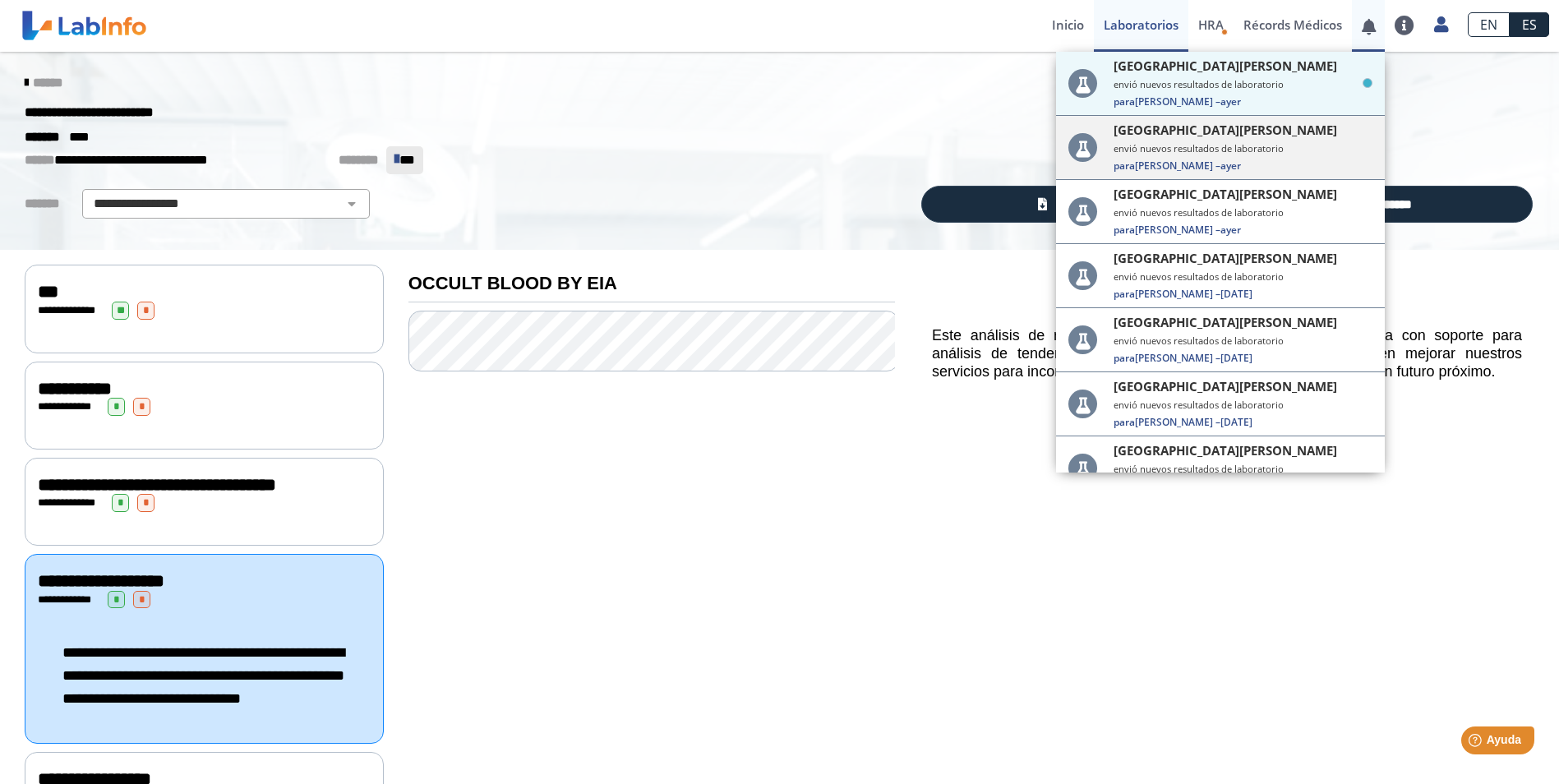
click at [1275, 136] on span "[GEOGRAPHIC_DATA][PERSON_NAME]" at bounding box center [1226, 130] width 224 height 17
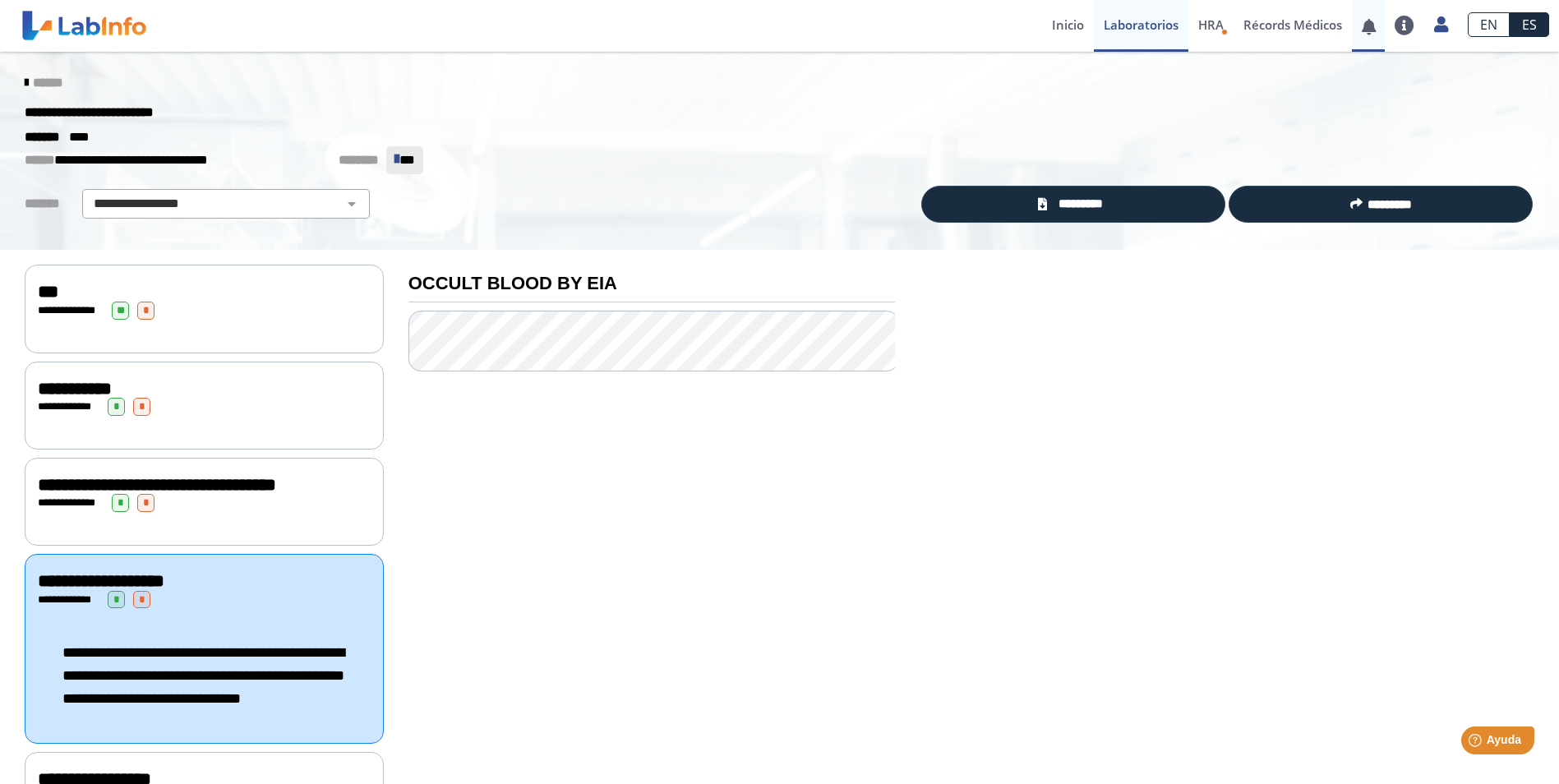
click at [1369, 24] on link at bounding box center [1369, 26] width 34 height 12
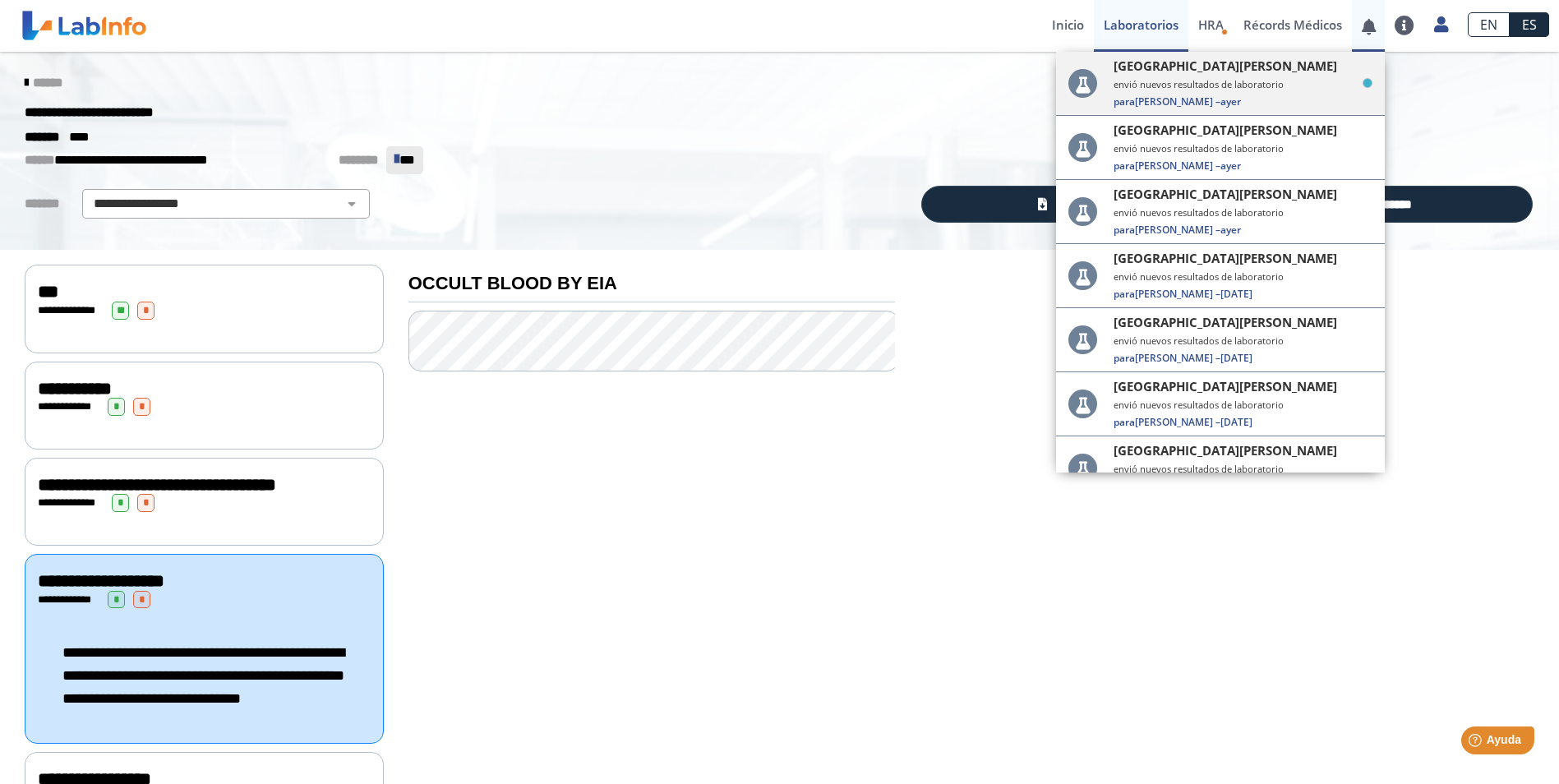
click at [1296, 88] on small "envió nuevos resultados de laboratorio" at bounding box center [1243, 84] width 259 height 12
click at [1262, 25] on link "Récords Médicos" at bounding box center [1293, 26] width 118 height 52
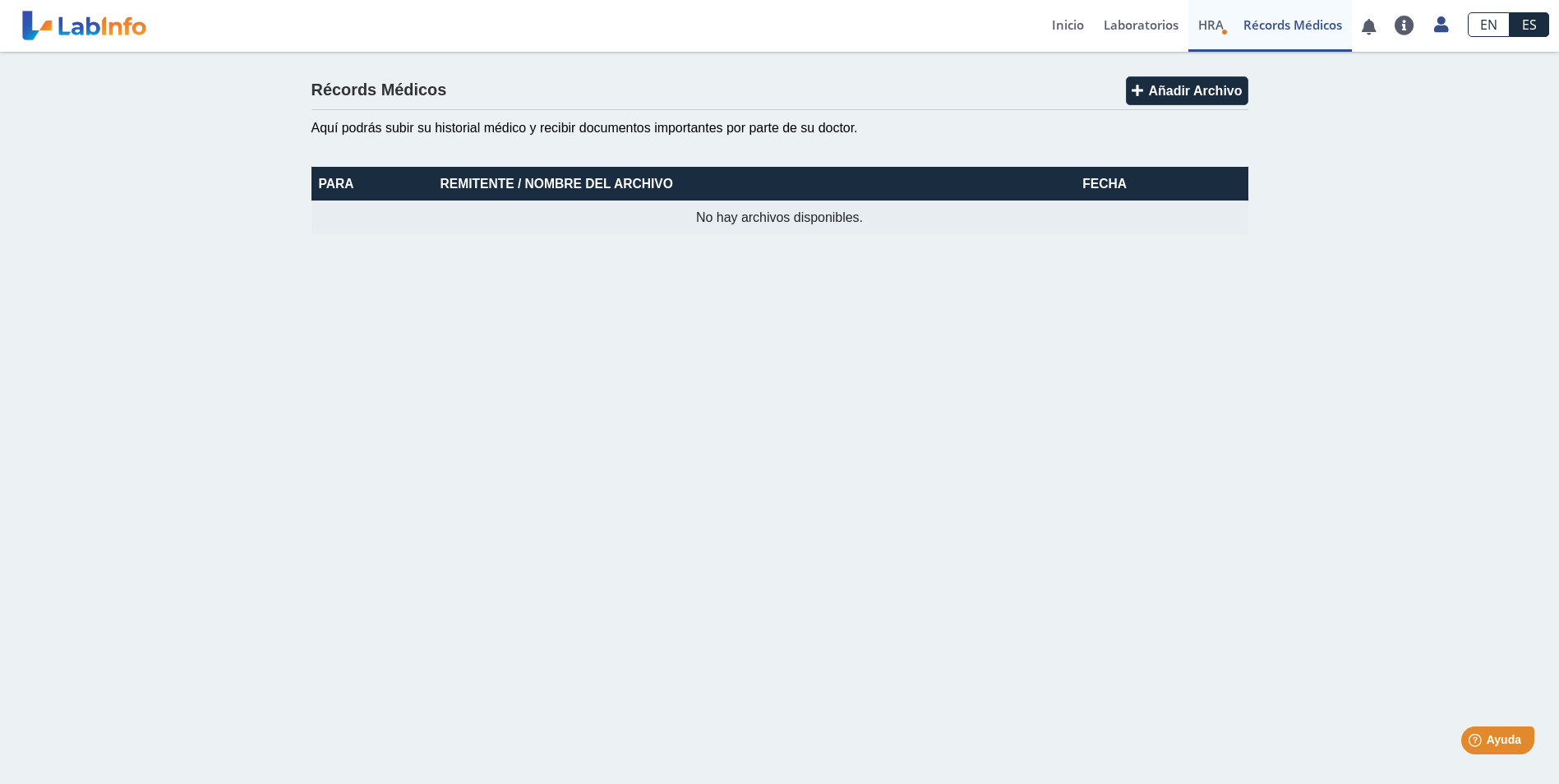
click at [1215, 31] on span "HRA" at bounding box center [1211, 25] width 25 height 17
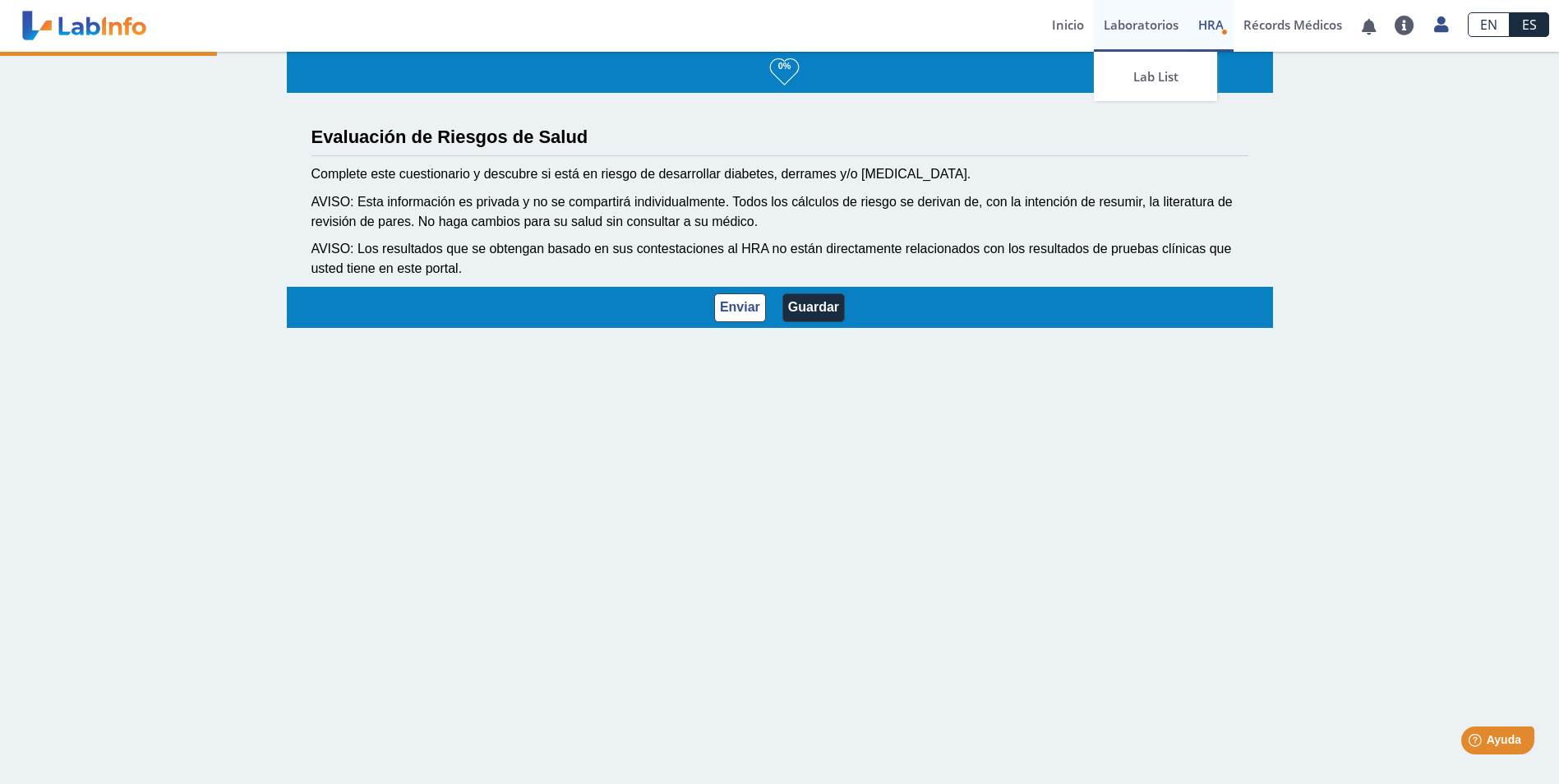
select select "3: 229"
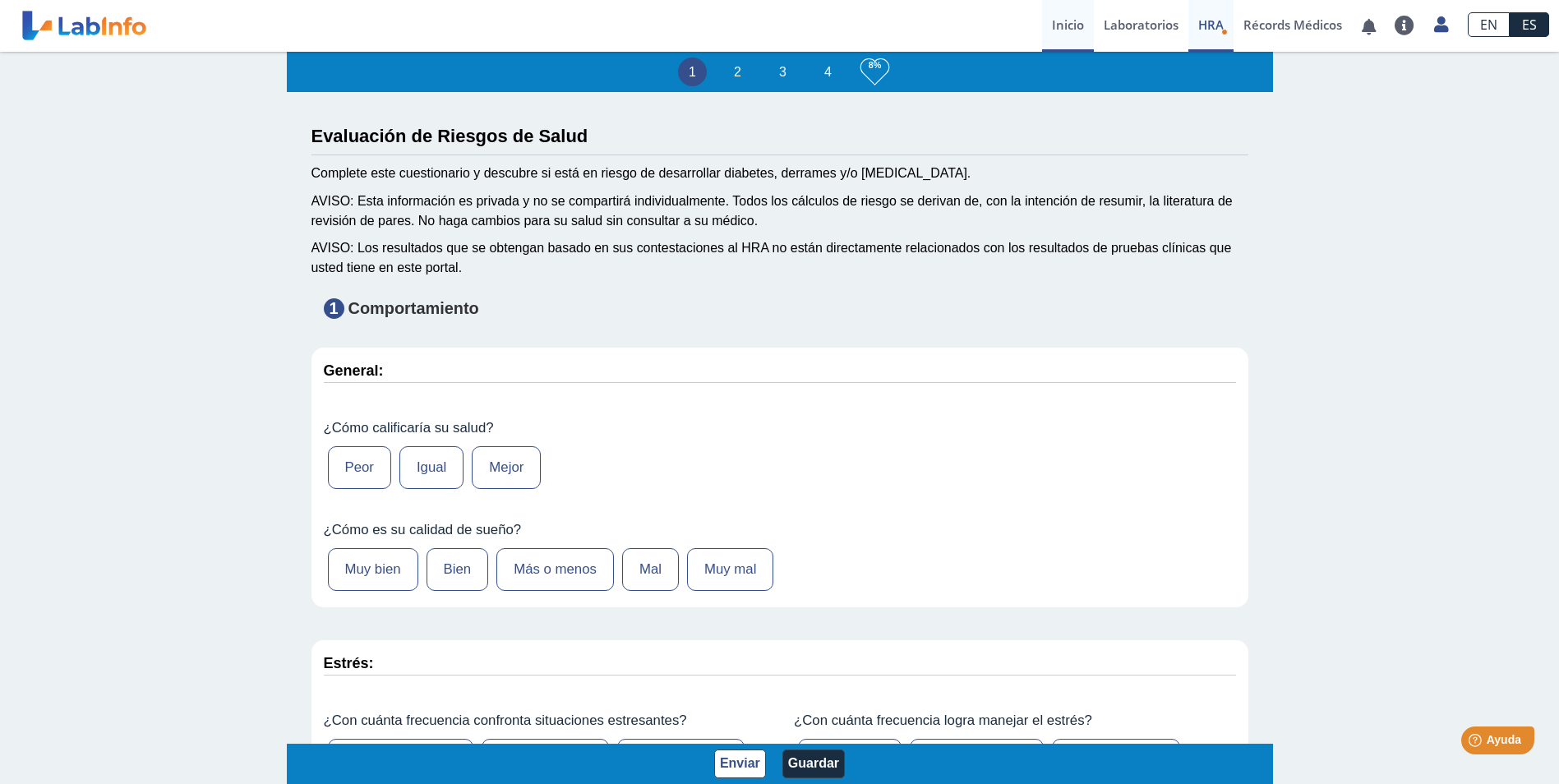
click at [1080, 20] on link "Inicio" at bounding box center [1068, 26] width 52 height 52
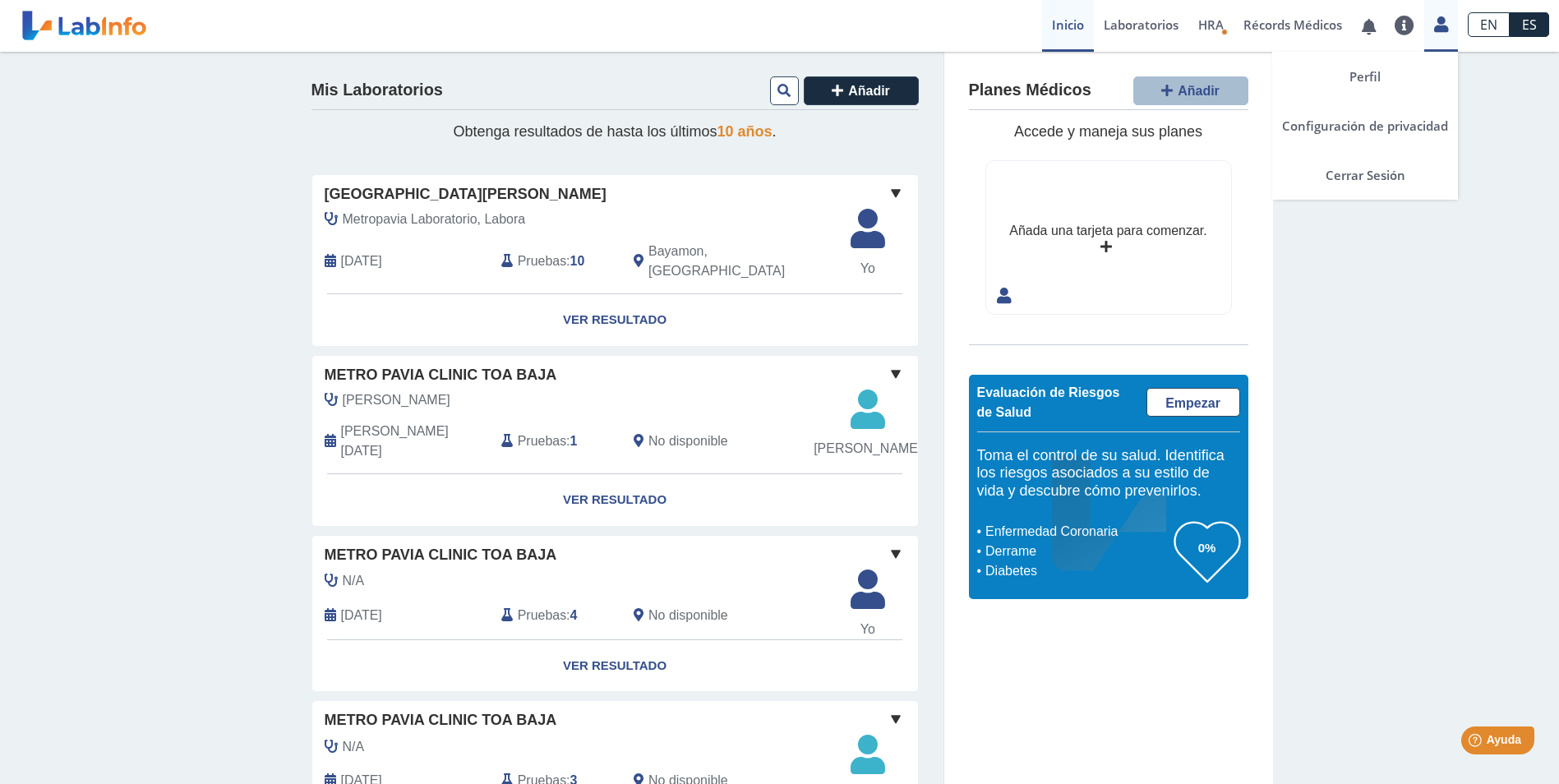
click at [1435, 24] on icon at bounding box center [1441, 23] width 14 height 12
click at [1382, 173] on link "Cerrar Sesión" at bounding box center [1364, 174] width 185 height 49
